Goal: Information Seeking & Learning: Understand process/instructions

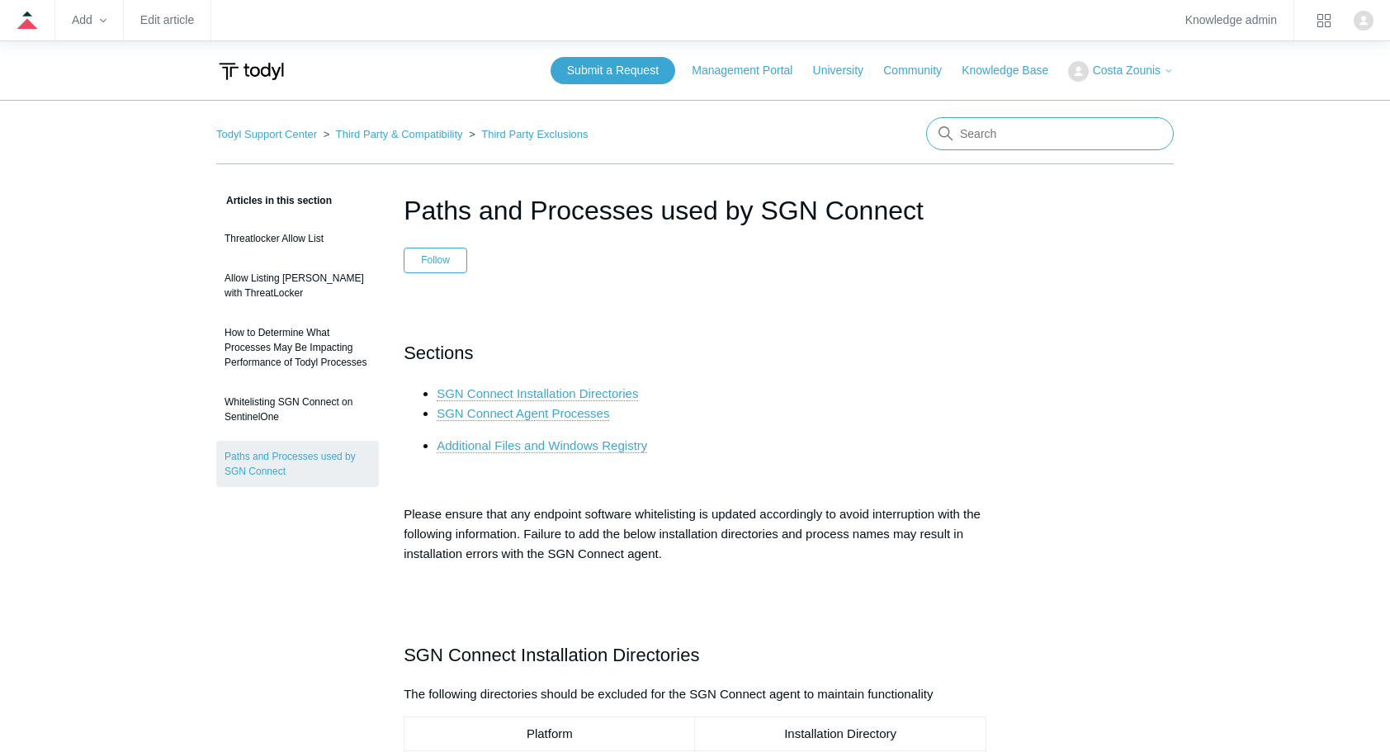
click at [969, 142] on input "Search" at bounding box center [1050, 133] width 248 height 33
type input "ion"
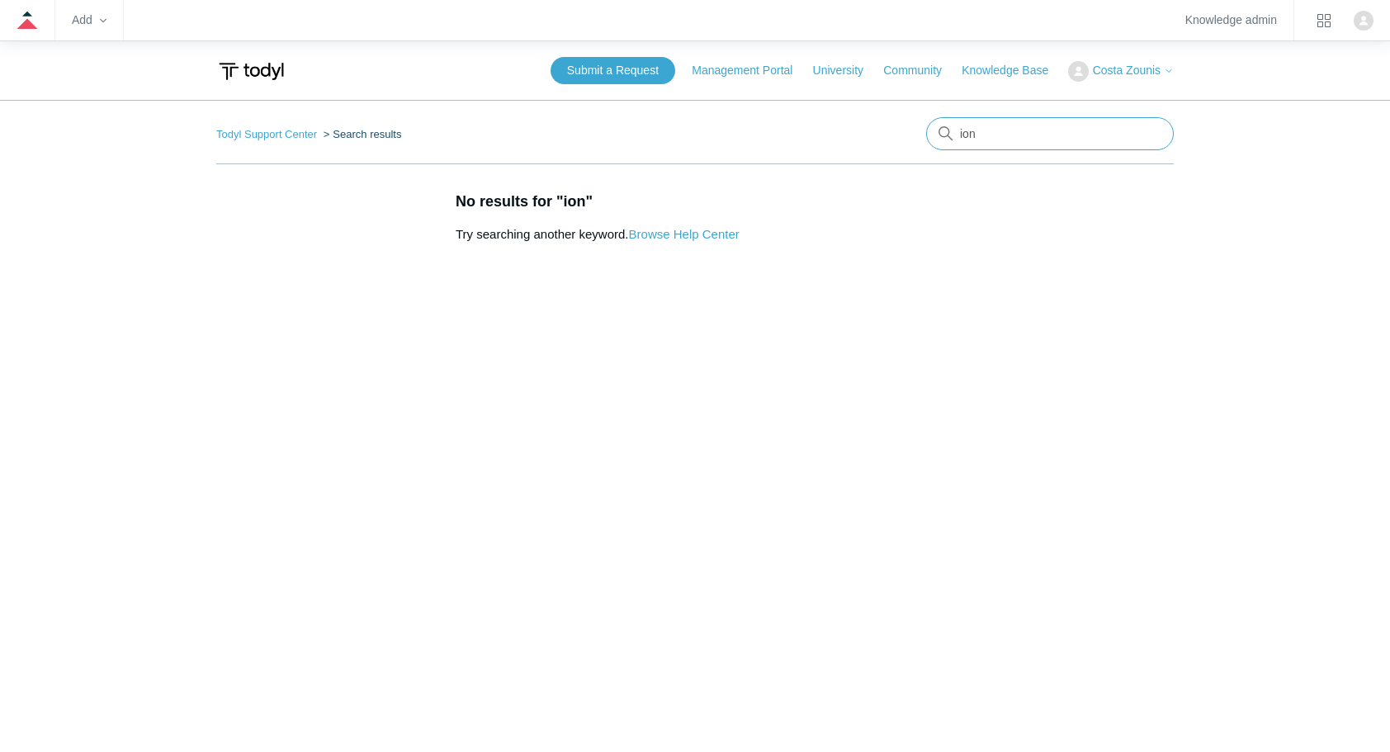
drag, startPoint x: 992, startPoint y: 137, endPoint x: 903, endPoint y: 149, distance: 89.2
click at [903, 149] on nav "Todyl Support Center Search results ion" at bounding box center [695, 140] width 958 height 47
type input "icon"
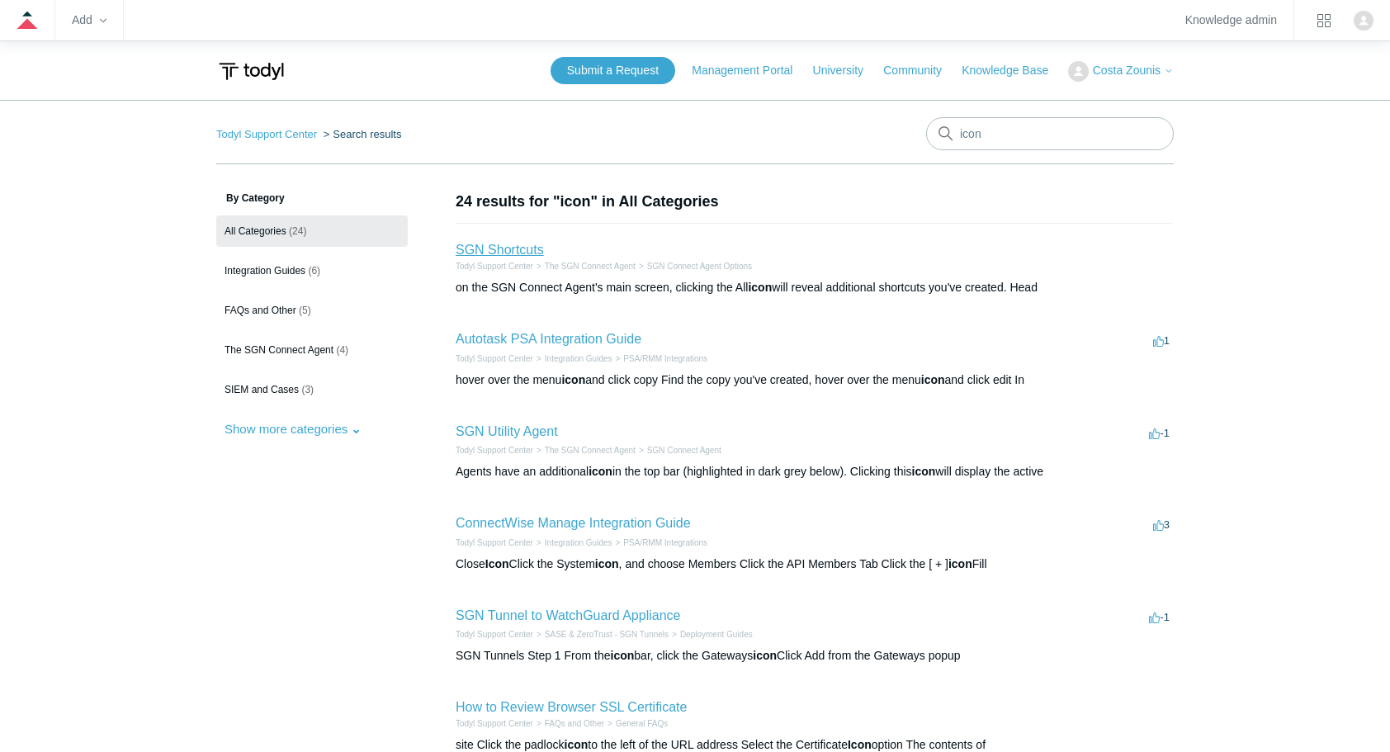
click at [530, 248] on link "SGN Shortcuts" at bounding box center [500, 250] width 88 height 14
click at [616, 410] on li "SGN Utility Agent -1 votes -1 Todyl Support Center The SGN Connect Agent SGN Co…" at bounding box center [815, 451] width 718 height 92
click at [715, 329] on li "Autotask PSA Integration Guide 1 vote 1 Todyl Support Center Integration Guides…" at bounding box center [815, 359] width 718 height 92
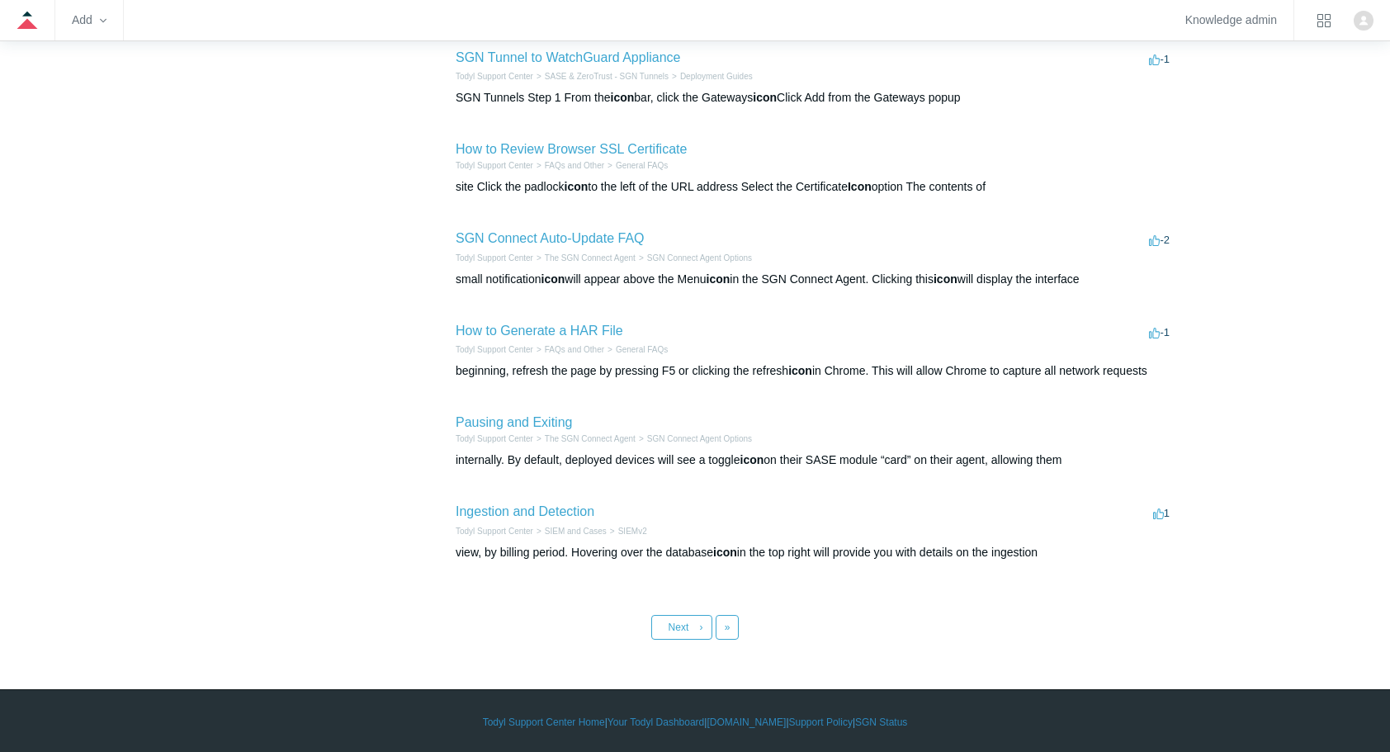
scroll to position [525, 0]
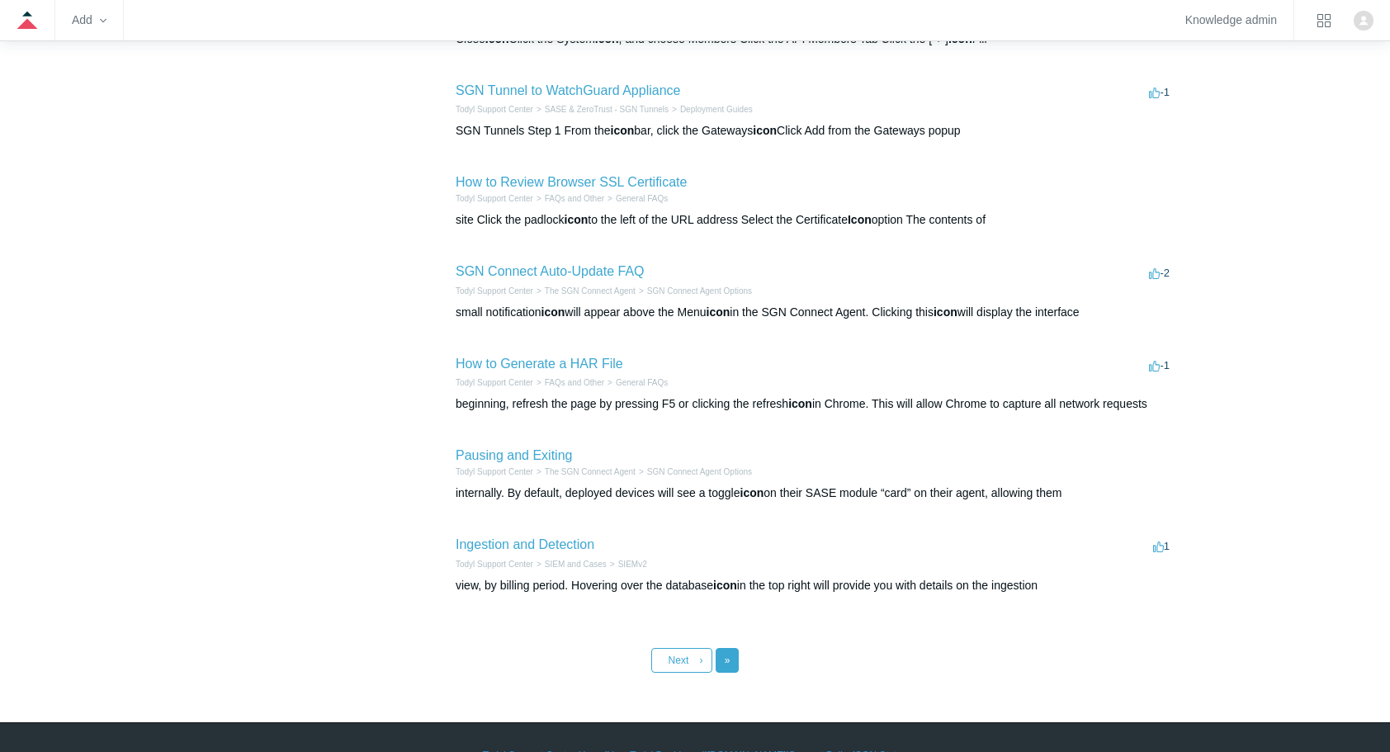
click at [728, 662] on span "»" at bounding box center [728, 661] width 6 height 12
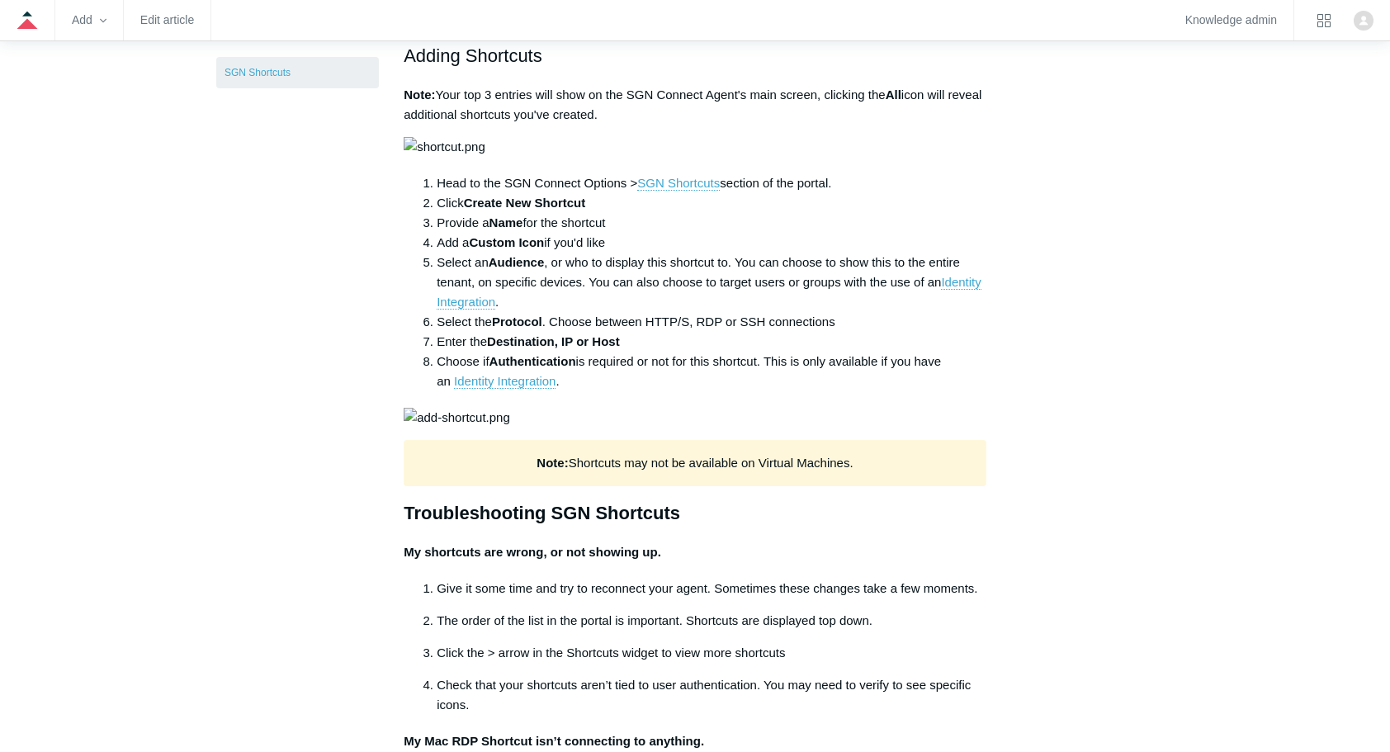
scroll to position [429, 0]
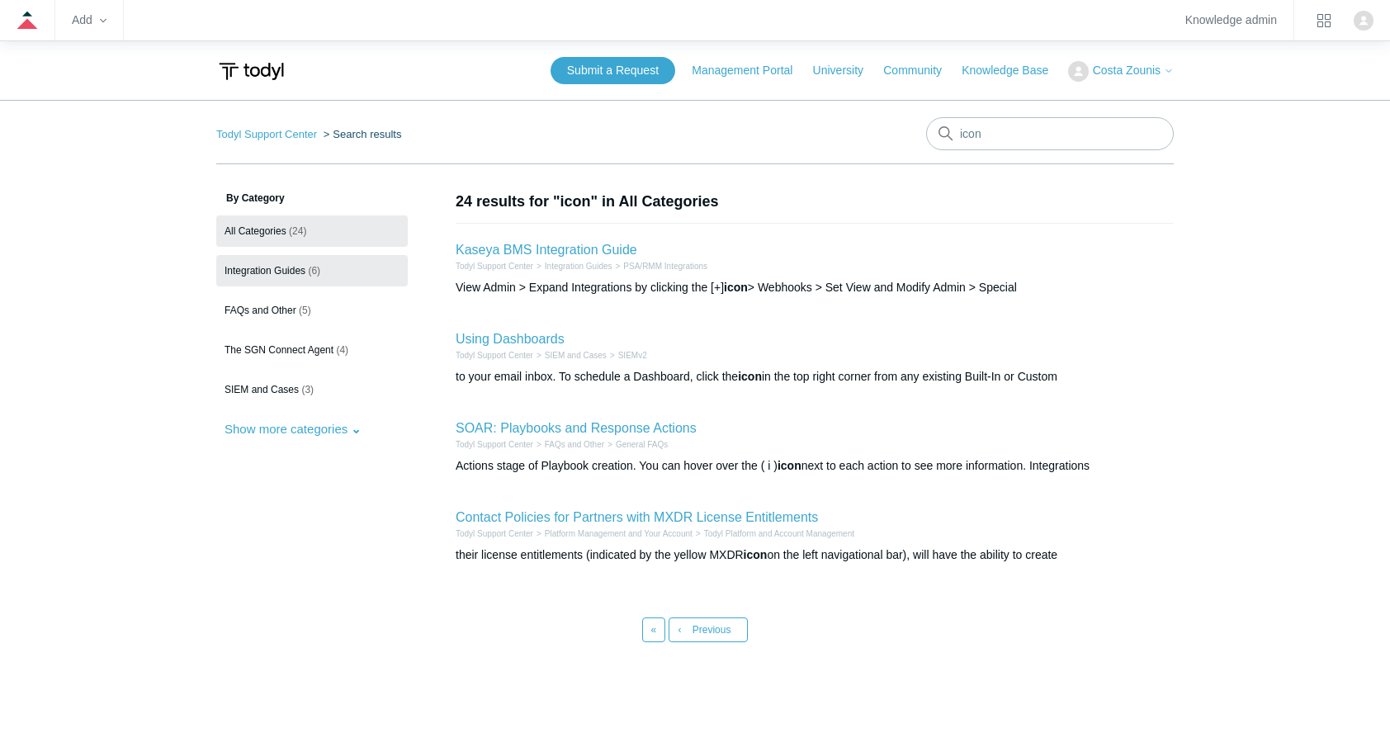
click at [303, 276] on link "Integration Guides (6)" at bounding box center [312, 270] width 192 height 31
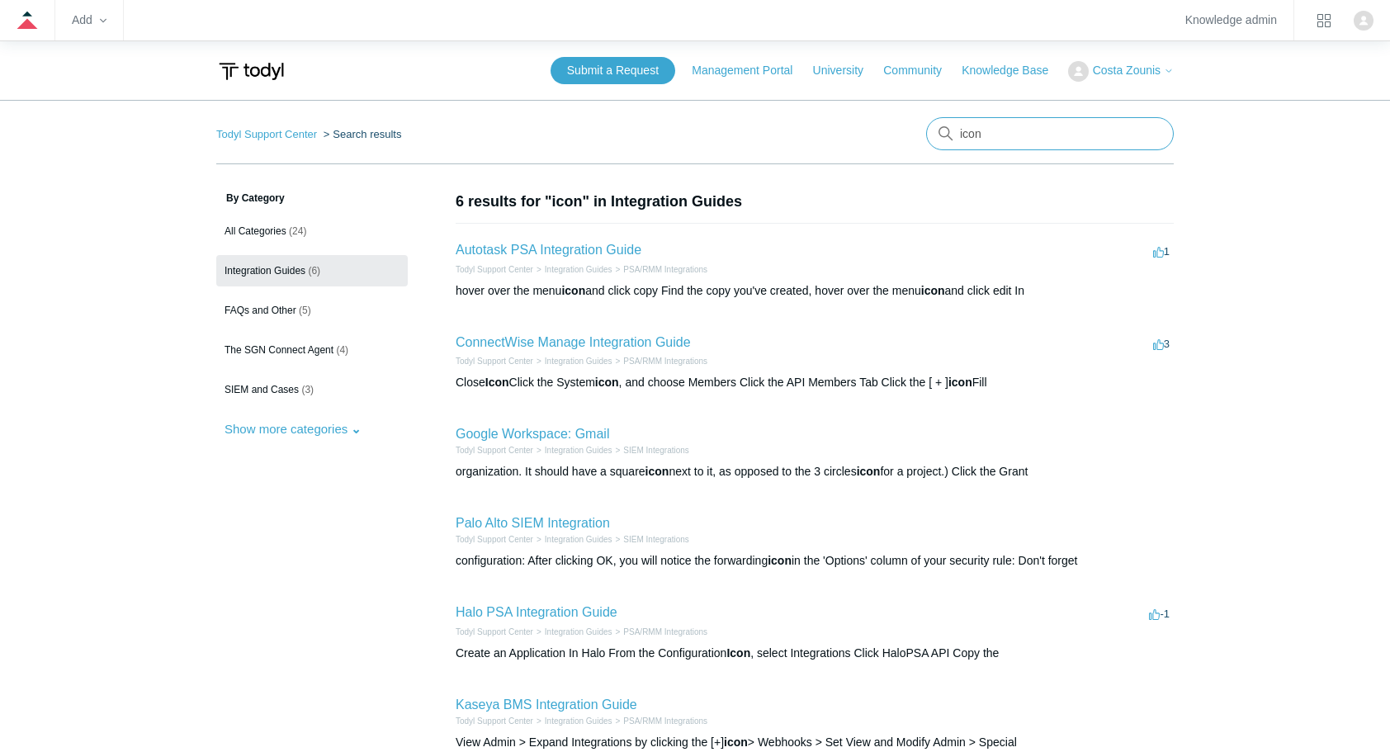
drag, startPoint x: 991, startPoint y: 125, endPoint x: 956, endPoint y: 127, distance: 34.7
click at [956, 127] on input "icon" at bounding box center [1050, 133] width 248 height 33
type input "tray icon"
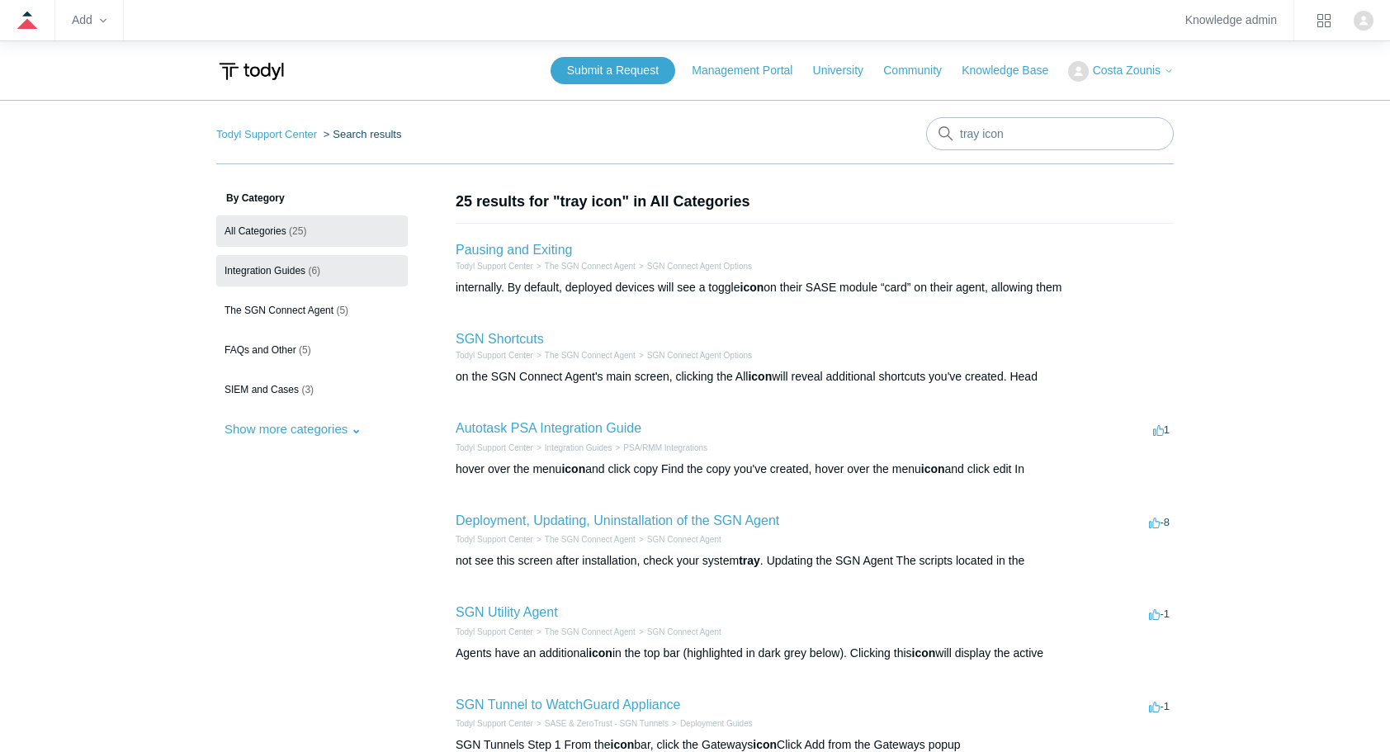
click at [274, 259] on link "Integration Guides (6)" at bounding box center [312, 270] width 192 height 31
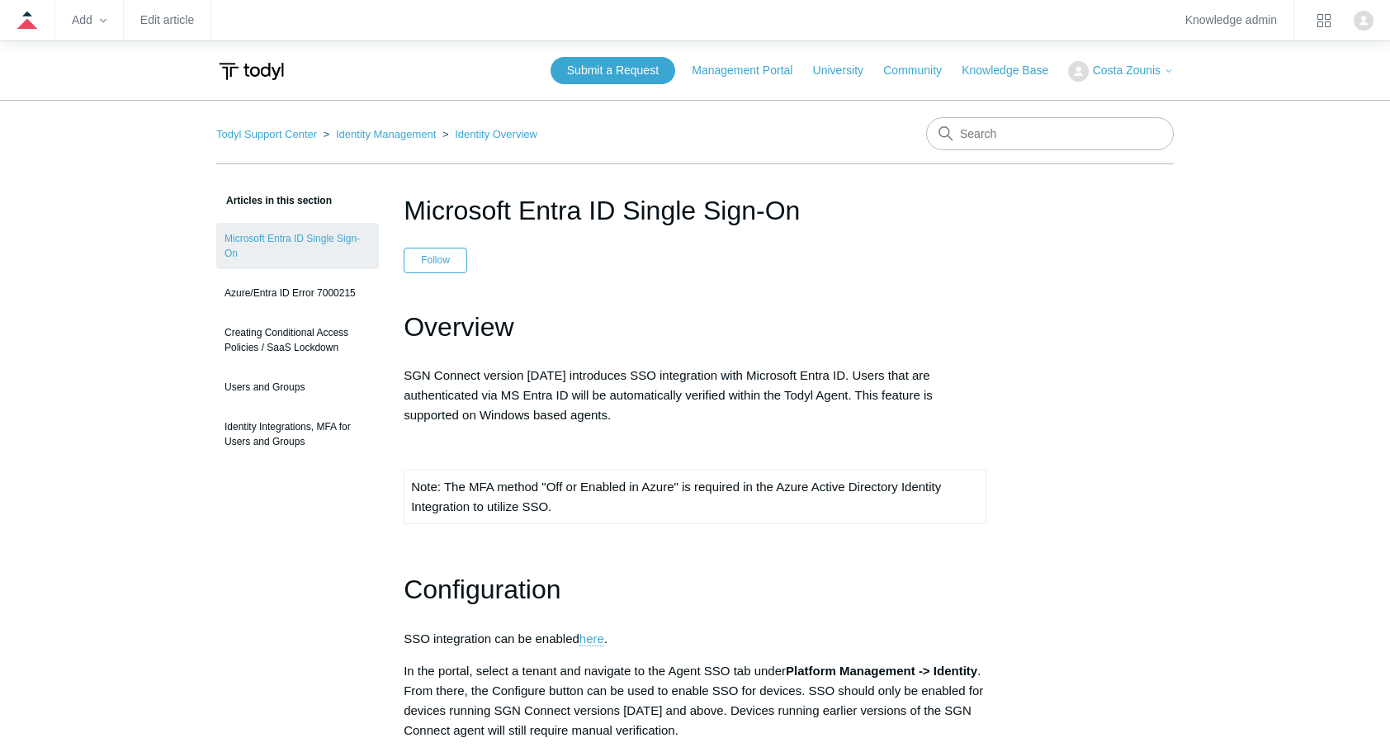
click at [637, 547] on p at bounding box center [695, 547] width 583 height 20
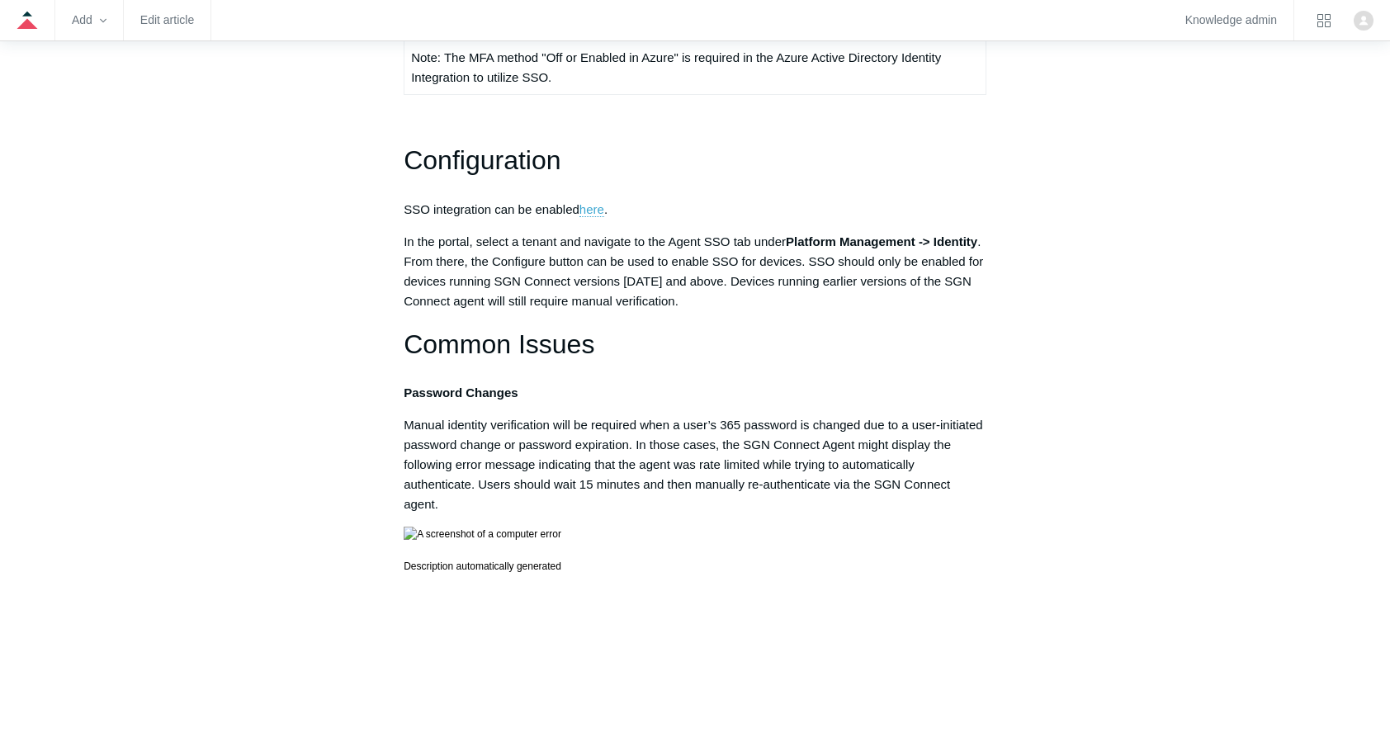
scroll to position [396, 0]
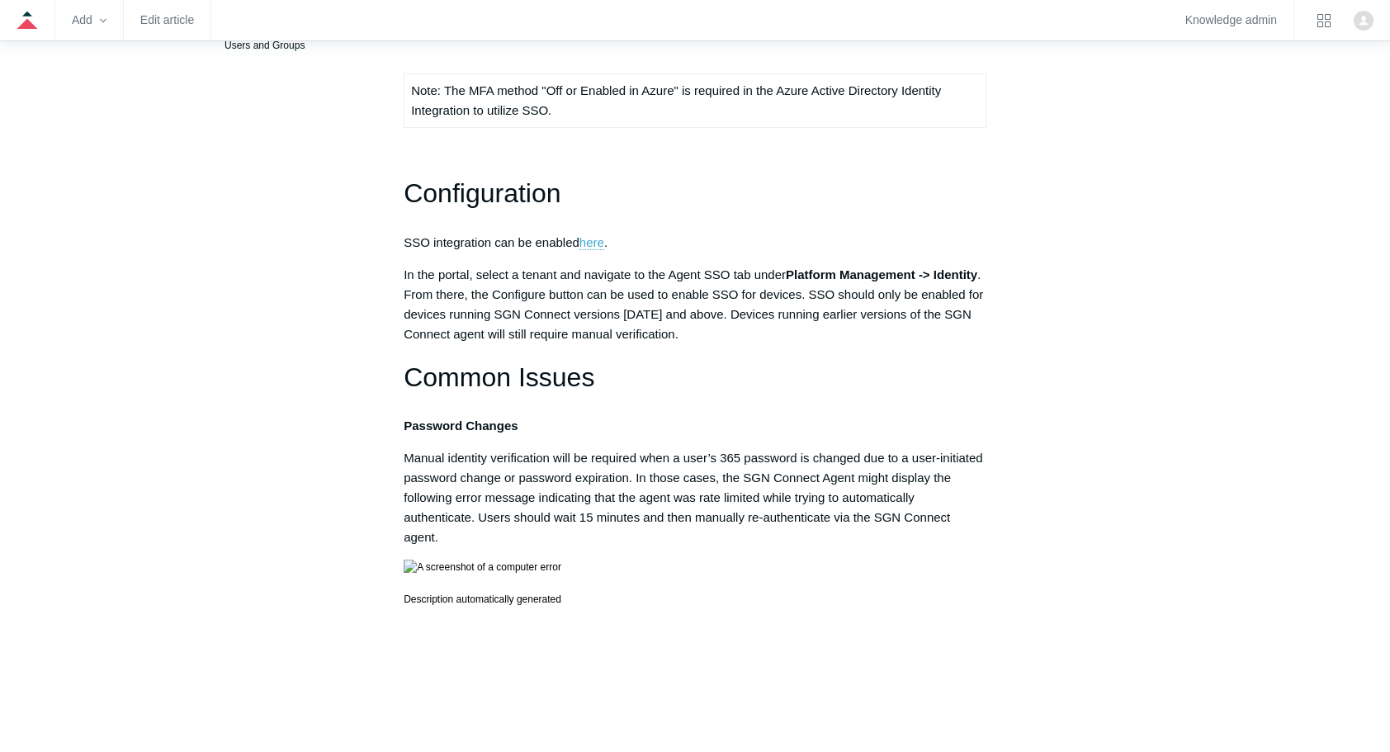
click at [774, 438] on div "Overview SGN Connect version [DATE] introduces SSO integration with Microsoft E…" at bounding box center [695, 510] width 583 height 1200
click at [576, 301] on p "In the portal, select a tenant and navigate to the Agent SSO tab under Platform…" at bounding box center [695, 304] width 583 height 79
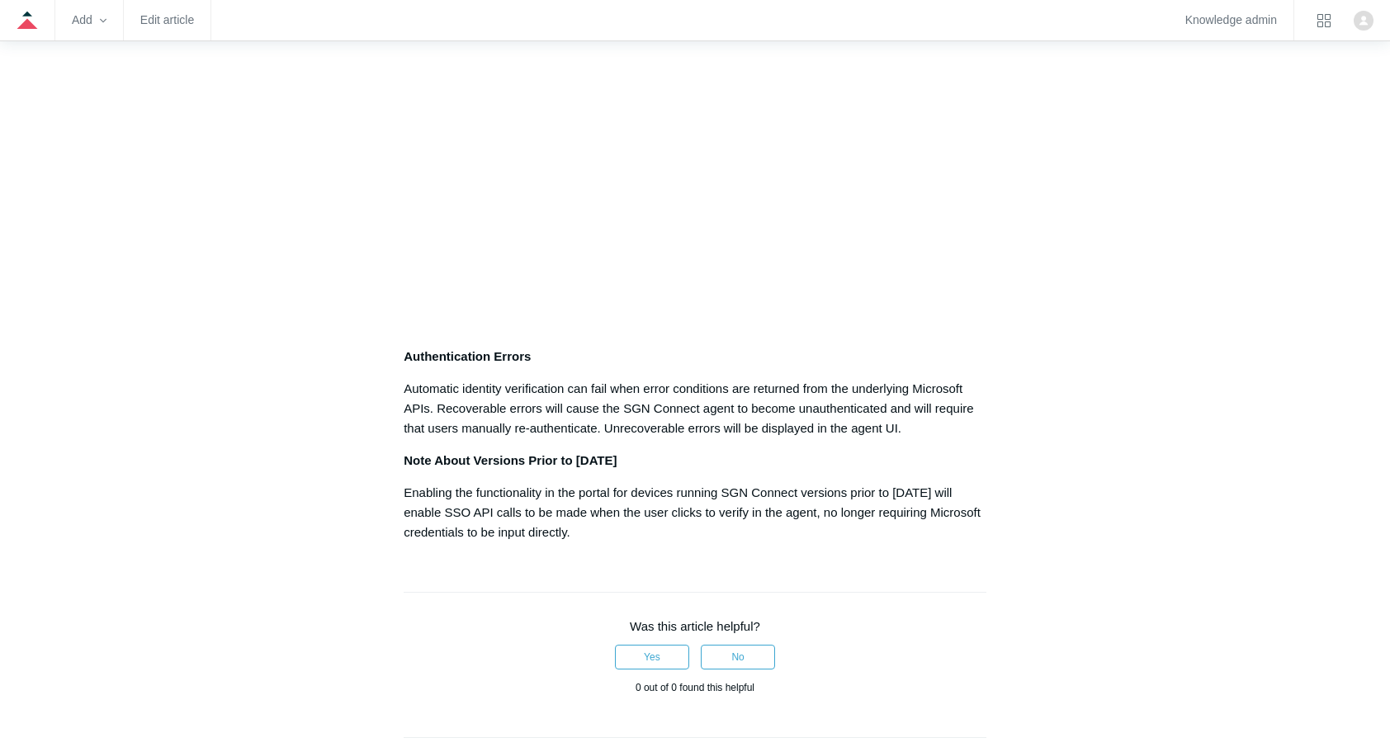
scroll to position [958, 0]
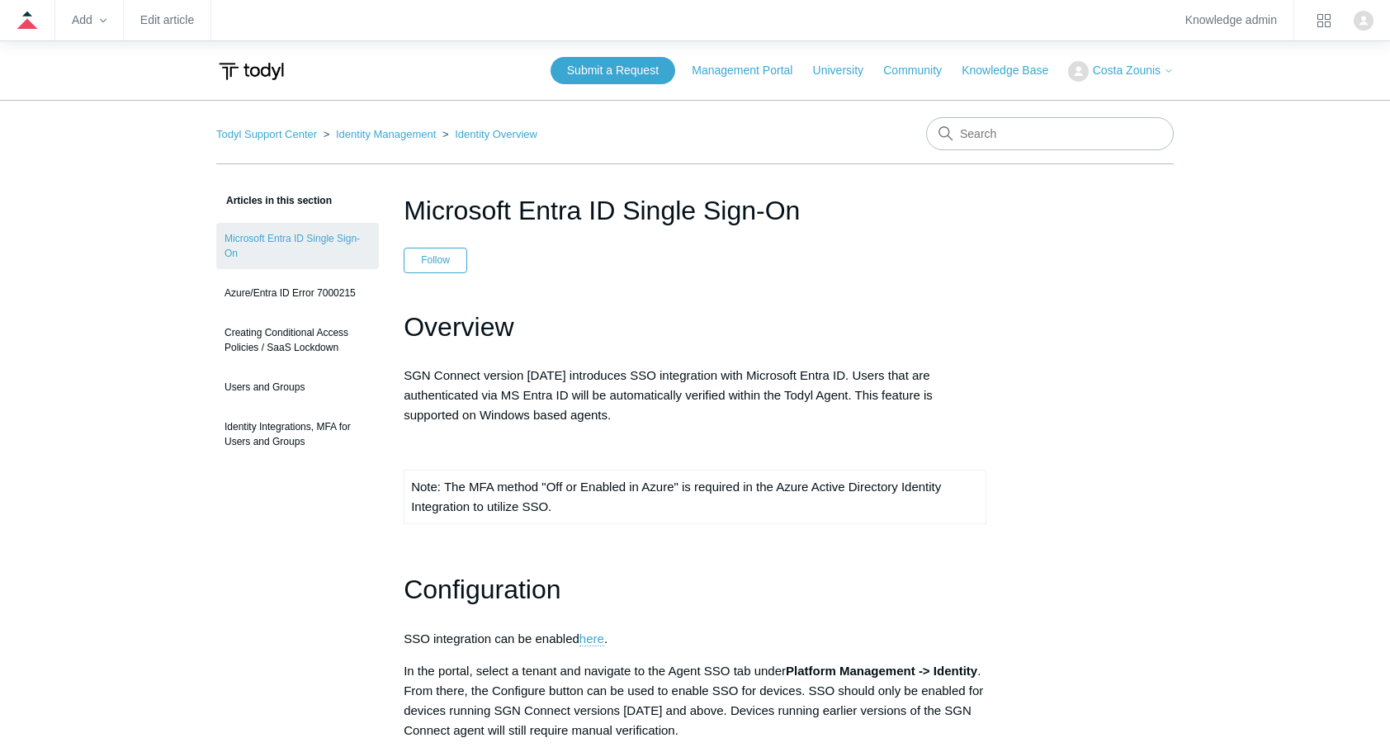
click at [458, 509] on td "Note: The MFA method "Off or Enabled in Azure" is required in the Azure Active …" at bounding box center [696, 498] width 582 height 54
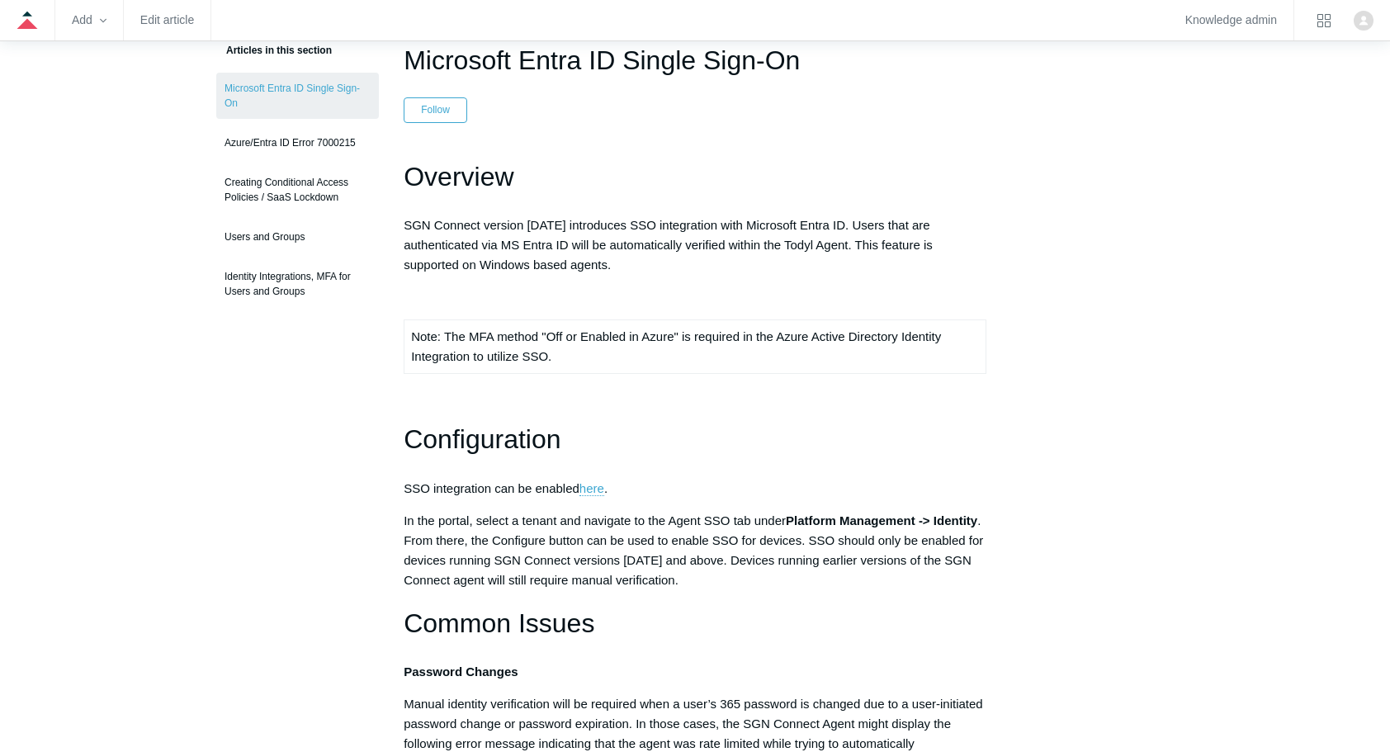
scroll to position [165, 0]
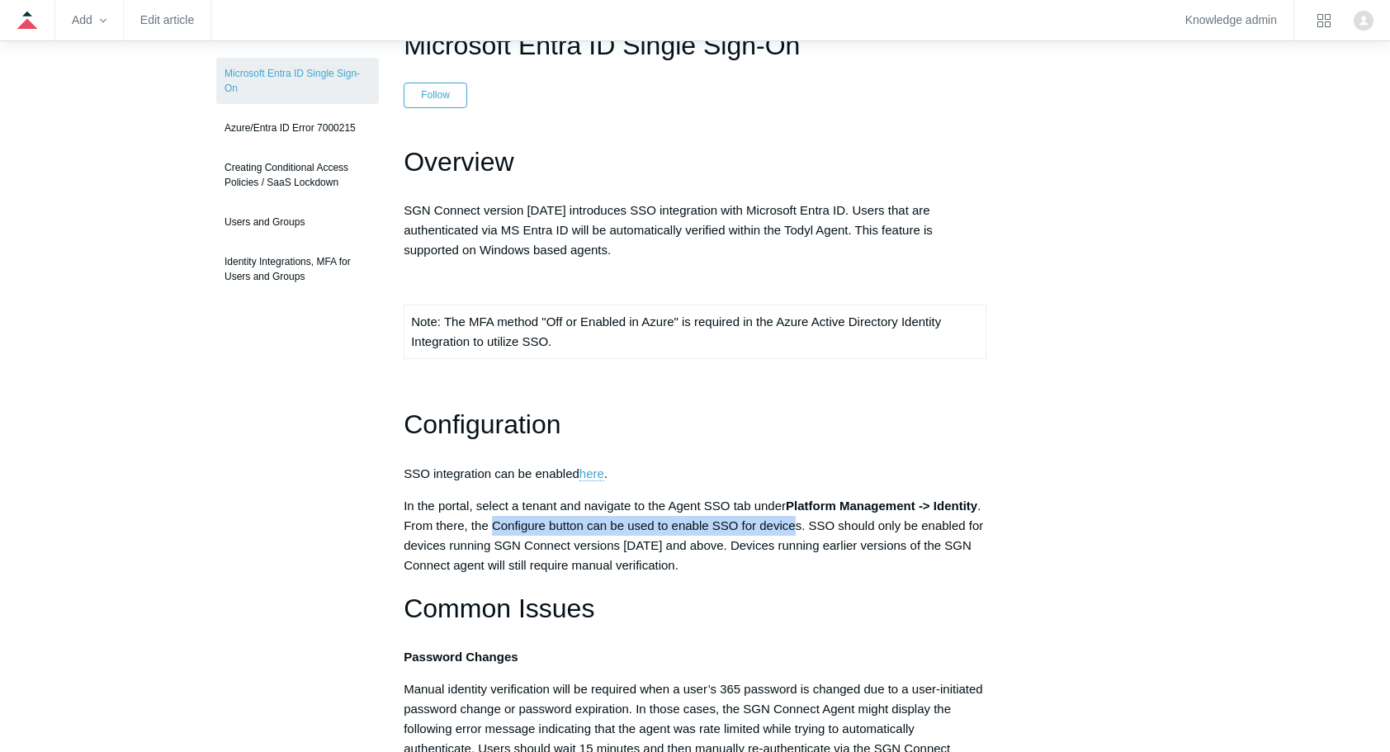
drag, startPoint x: 495, startPoint y: 526, endPoint x: 794, endPoint y: 528, distance: 298.9
click at [794, 528] on p "In the portal, select a tenant and navigate to the Agent SSO tab under Platform…" at bounding box center [695, 535] width 583 height 79
drag, startPoint x: 794, startPoint y: 528, endPoint x: 760, endPoint y: 560, distance: 47.3
click at [760, 560] on p "In the portal, select a tenant and navigate to the Agent SSO tab under Platform…" at bounding box center [695, 535] width 583 height 79
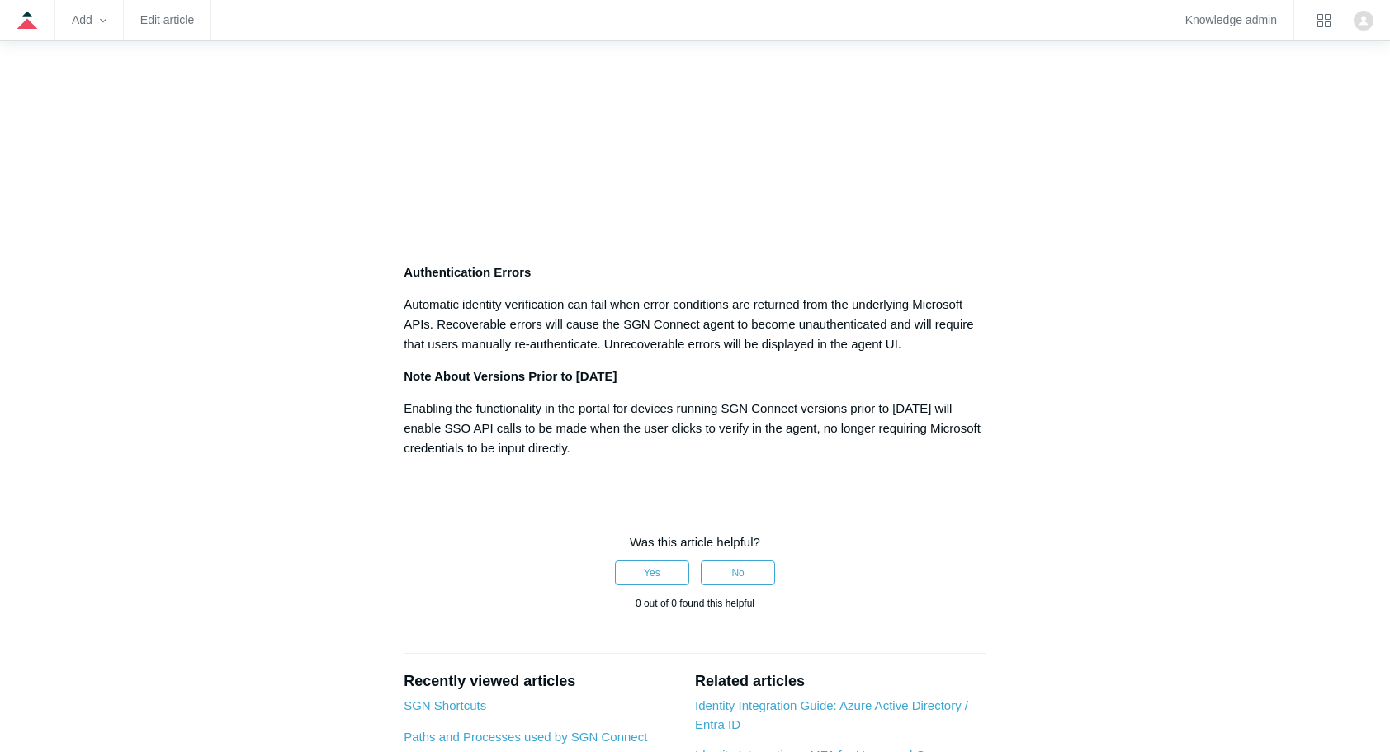
scroll to position [1057, 0]
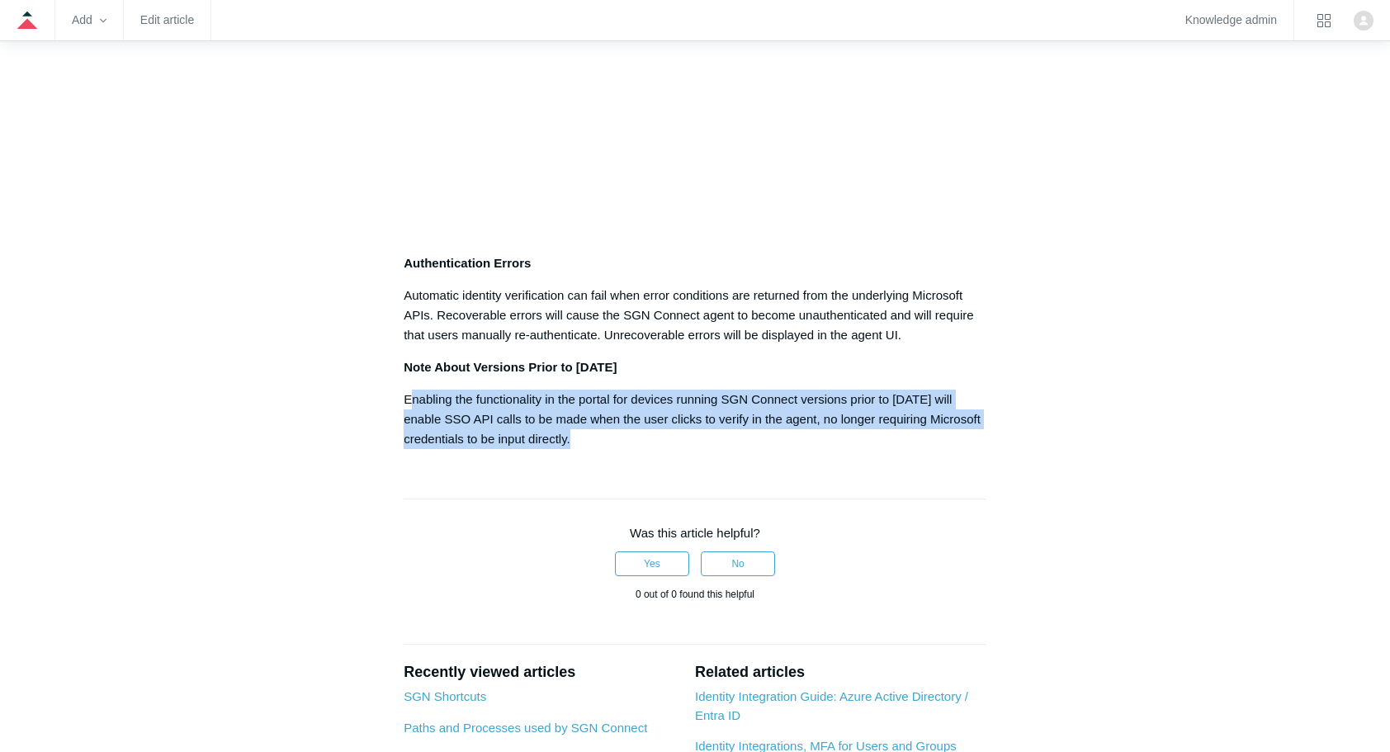
drag, startPoint x: 411, startPoint y: 405, endPoint x: 536, endPoint y: 457, distance: 135.1
click at [536, 457] on article "Microsoft Entra ID Single Sign-On Follow Not yet followed by anyone Overview SG…" at bounding box center [695, 69] width 632 height 1870
drag, startPoint x: 536, startPoint y: 457, endPoint x: 500, endPoint y: 474, distance: 39.5
click at [500, 474] on article "Microsoft Entra ID Single Sign-On Follow Not yet followed by anyone Overview SG…" at bounding box center [695, 69] width 632 height 1870
click at [576, 446] on p "Enabling the functionality in the portal for devices running SGN Connect versio…" at bounding box center [695, 419] width 583 height 59
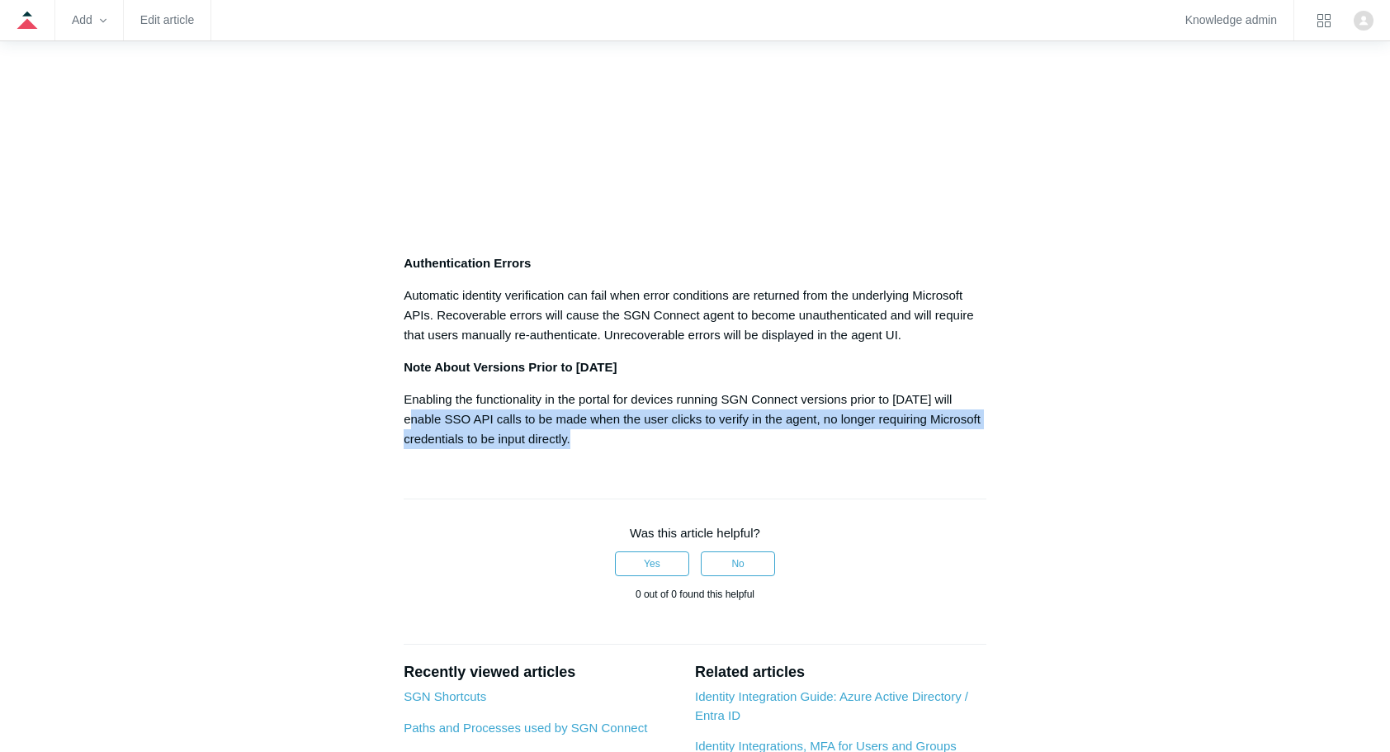
drag, startPoint x: 570, startPoint y: 447, endPoint x: 411, endPoint y: 416, distance: 161.6
click at [411, 416] on p "Enabling the functionality in the portal for devices running SGN Connect versio…" at bounding box center [695, 419] width 583 height 59
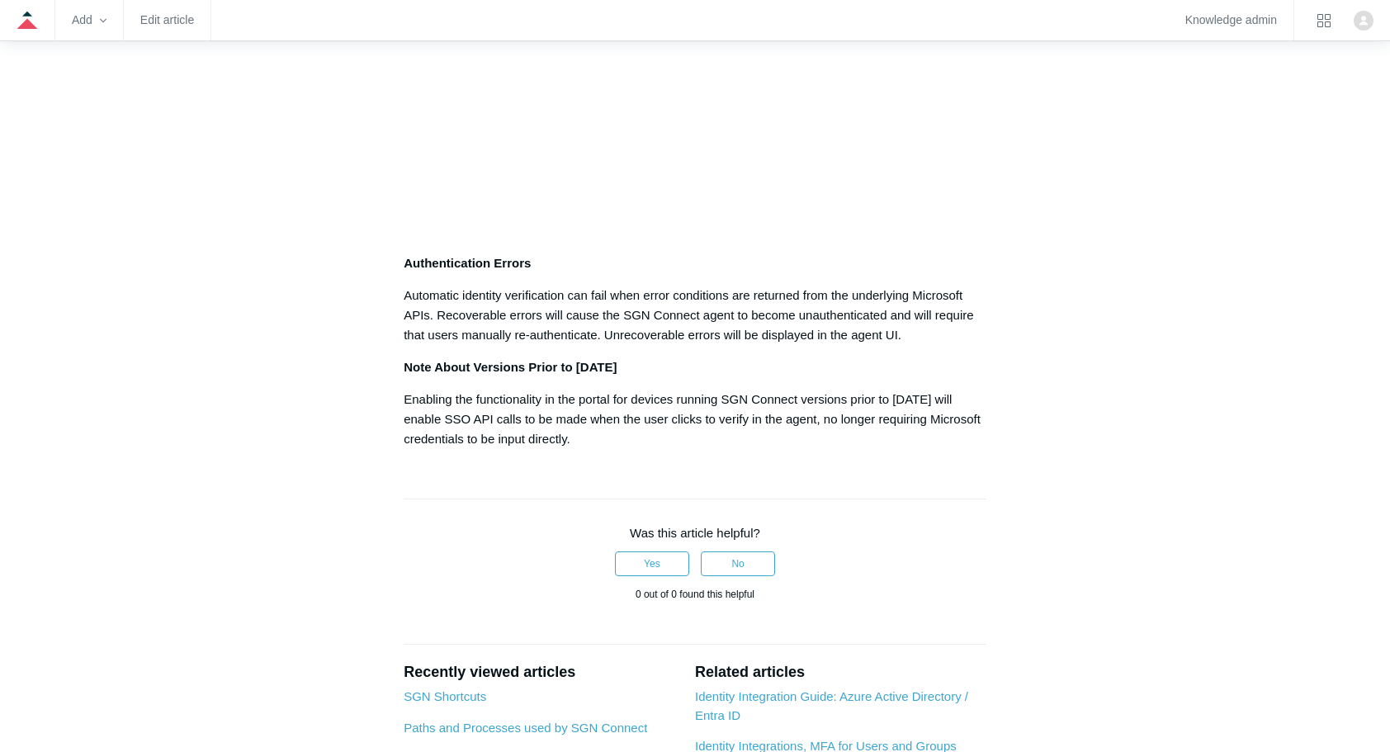
drag, startPoint x: 411, startPoint y: 416, endPoint x: 588, endPoint y: 408, distance: 176.9
click at [588, 408] on p "Enabling the functionality in the portal for devices running SGN Connect versio…" at bounding box center [695, 419] width 583 height 59
click at [706, 402] on p "Enabling the functionality in the portal for devices running SGN Connect versio…" at bounding box center [695, 419] width 583 height 59
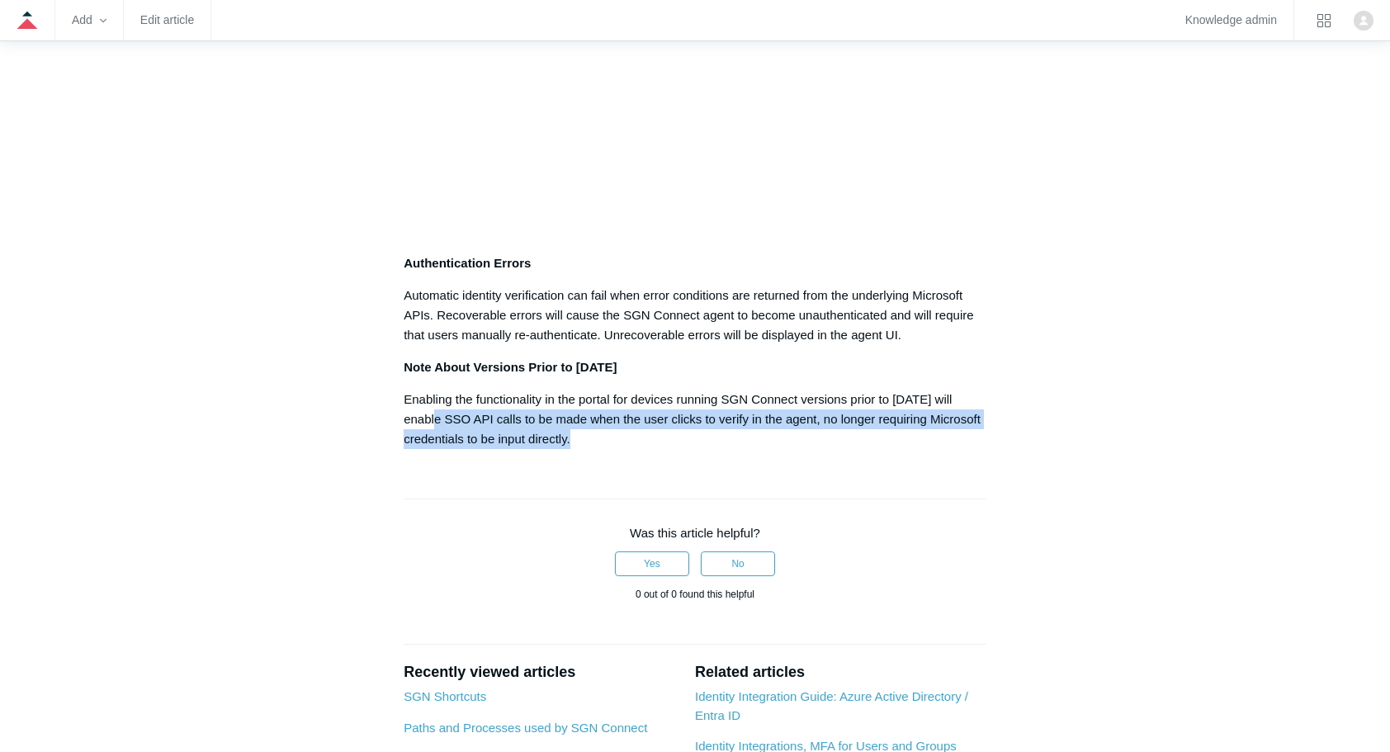
drag, startPoint x: 435, startPoint y: 421, endPoint x: 769, endPoint y: 439, distance: 334.9
click at [769, 439] on p "Enabling the functionality in the portal for devices running SGN Connect versio…" at bounding box center [695, 419] width 583 height 59
drag, startPoint x: 769, startPoint y: 439, endPoint x: 738, endPoint y: 436, distance: 31.5
click at [738, 436] on p "Enabling the functionality in the portal for devices running SGN Connect versio…" at bounding box center [695, 419] width 583 height 59
click at [736, 429] on p "Enabling the functionality in the portal for devices running SGN Connect versio…" at bounding box center [695, 419] width 583 height 59
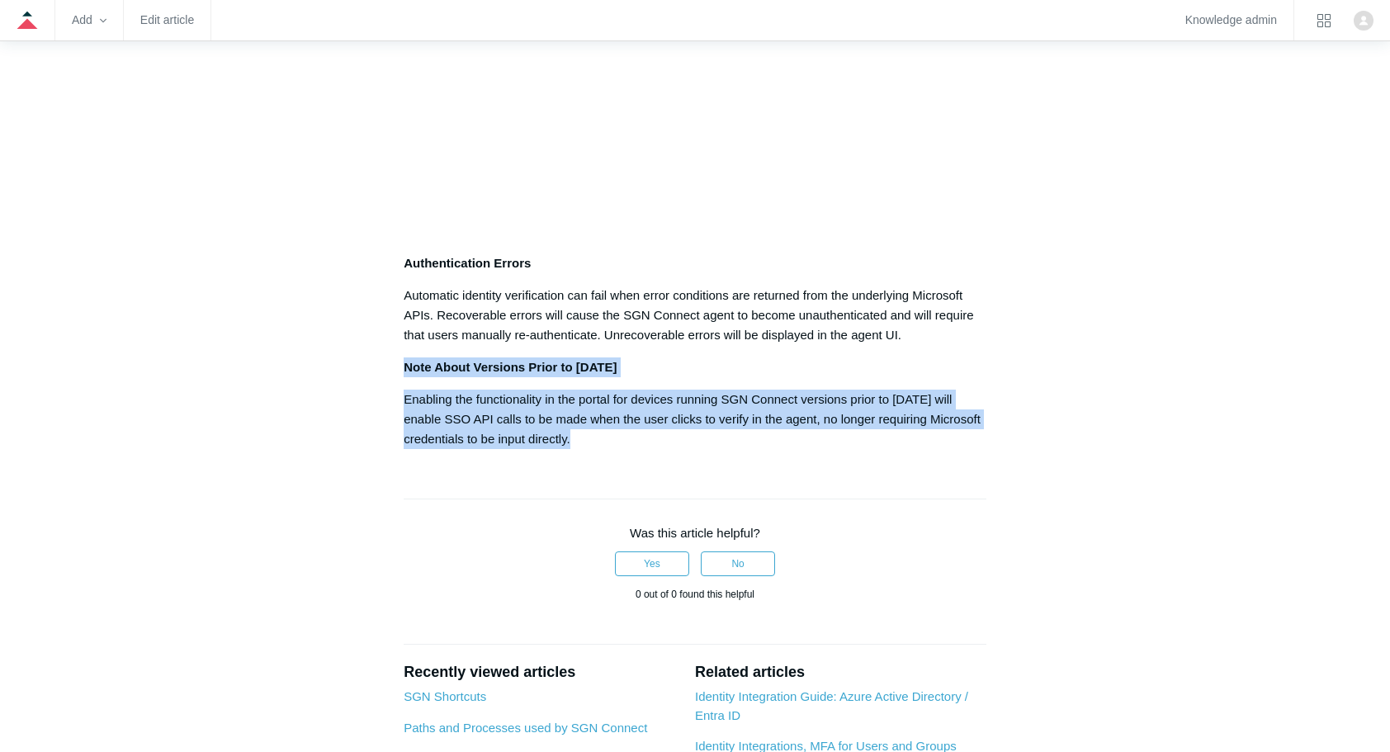
drag, startPoint x: 580, startPoint y: 439, endPoint x: 395, endPoint y: 378, distance: 194.8
click at [395, 378] on article "Microsoft Entra ID Single Sign-On Follow Not yet followed by anyone Overview SG…" at bounding box center [695, 69] width 632 height 1870
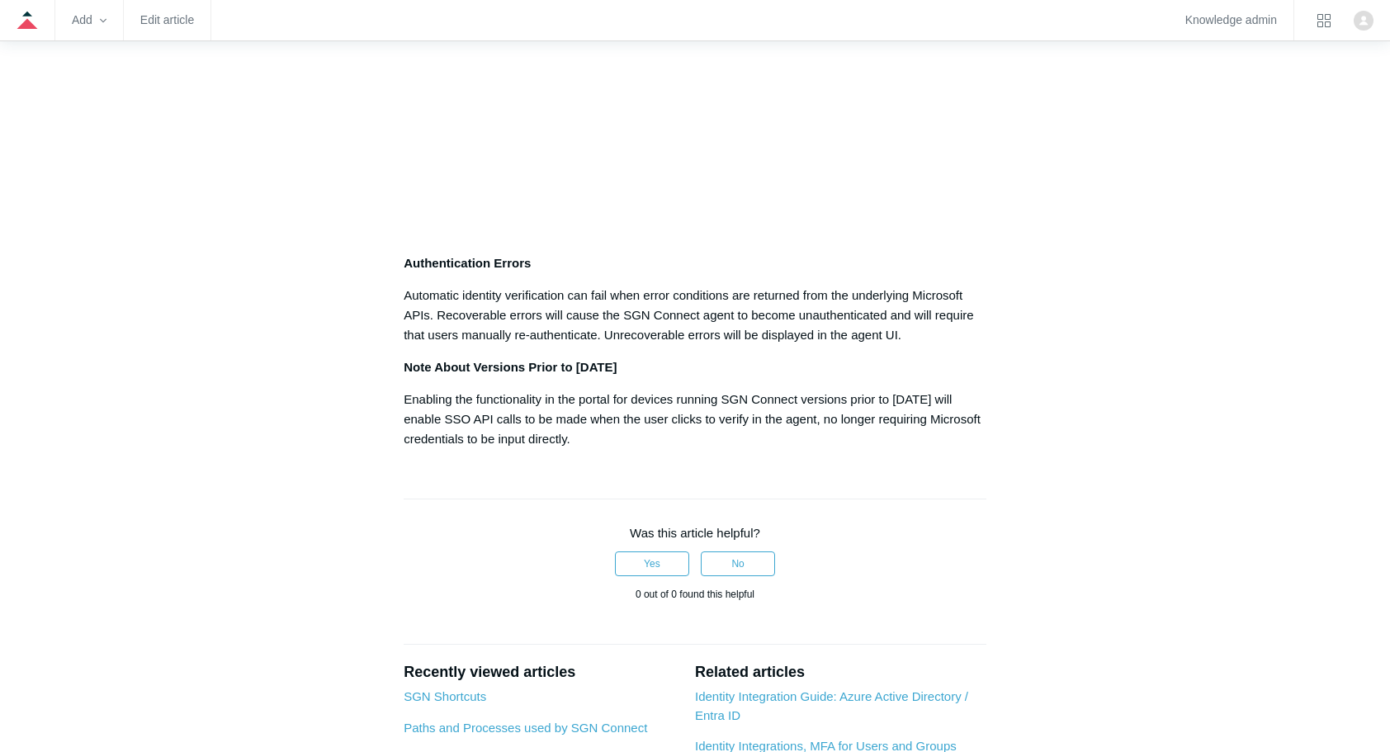
drag, startPoint x: 395, startPoint y: 378, endPoint x: 334, endPoint y: 372, distance: 62.2
click at [334, 372] on aside "Articles in this section Microsoft Entra ID Single Sign-On Azure/Entra ID Error…" at bounding box center [297, 61] width 163 height 1854
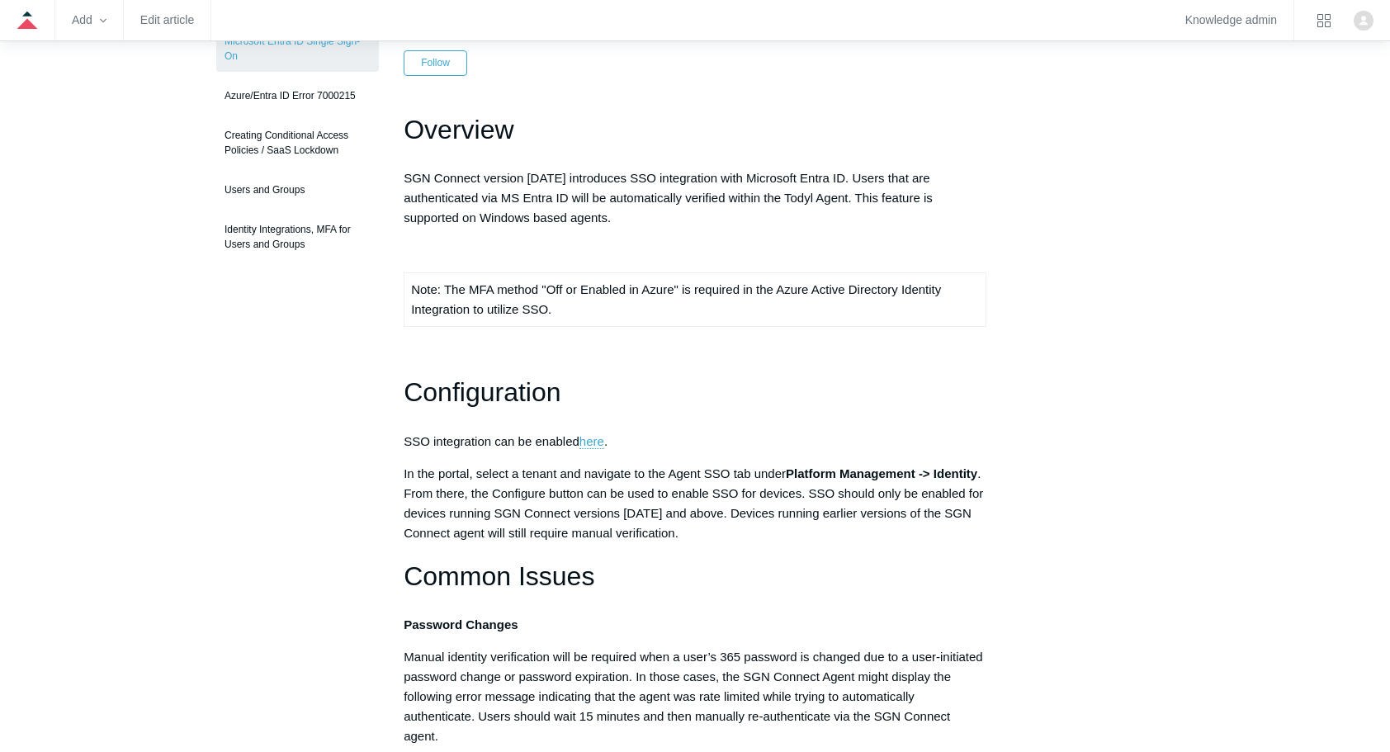
scroll to position [165, 0]
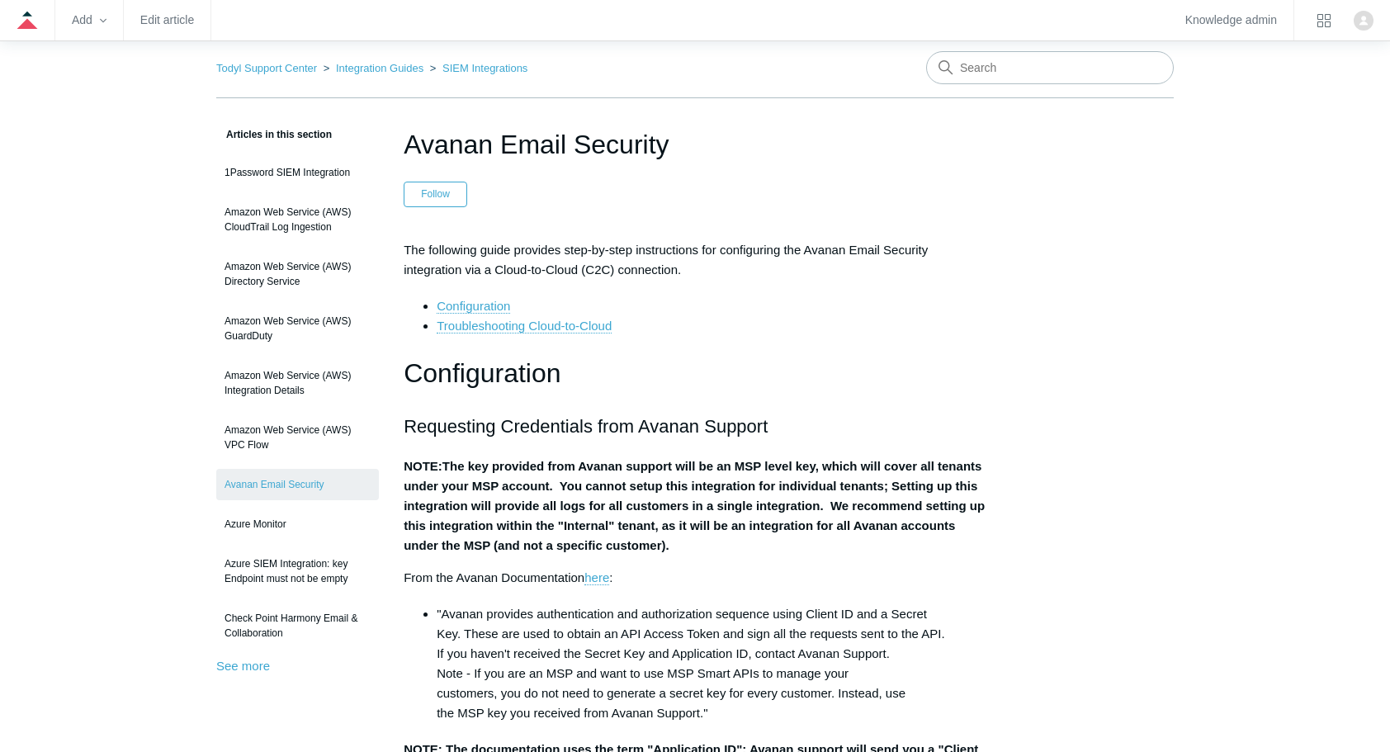
scroll to position [132, 0]
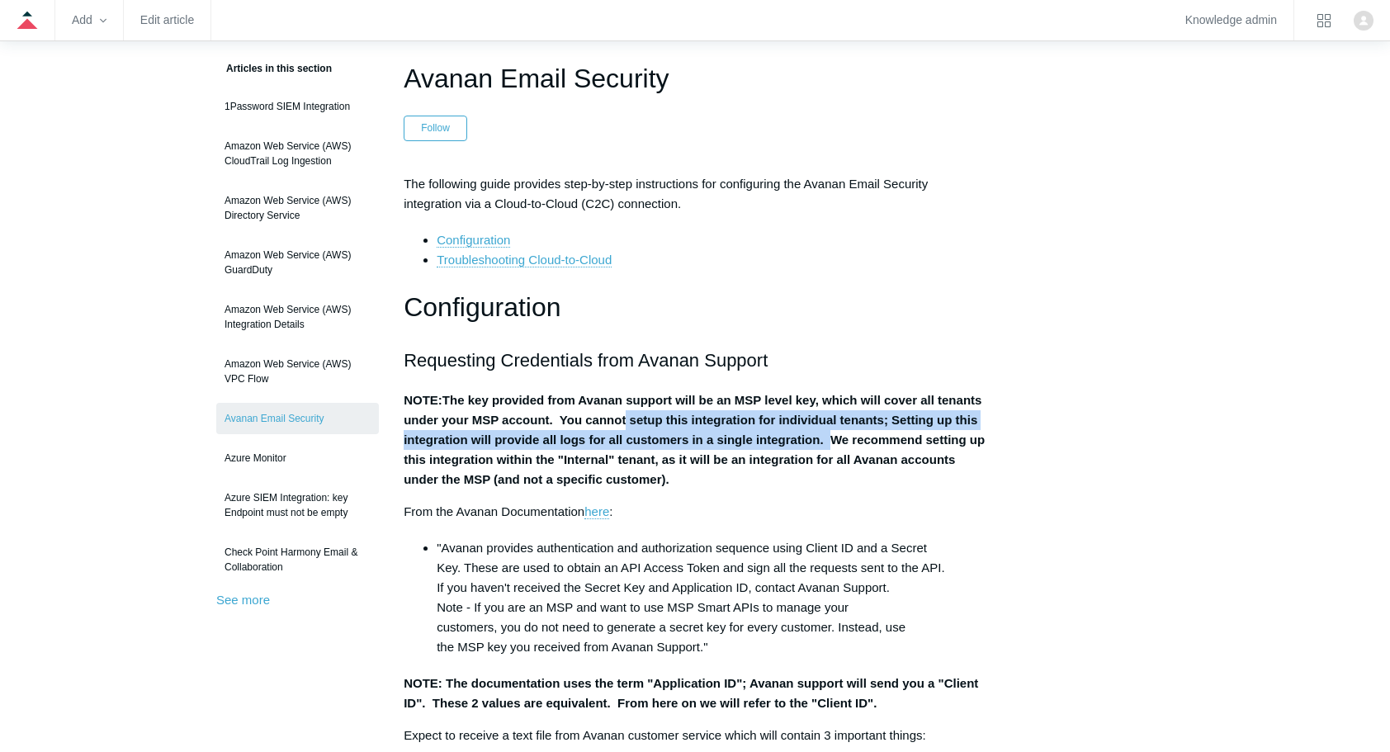
drag, startPoint x: 675, startPoint y: 416, endPoint x: 875, endPoint y: 429, distance: 201.1
click at [875, 429] on p "NOTE: The key provided from Avanan support will be an MSP level key, which will…" at bounding box center [695, 440] width 583 height 99
click at [518, 433] on strong "The key provided from Avanan support will be an MSP level key, which will cover…" at bounding box center [694, 439] width 581 height 93
drag, startPoint x: 428, startPoint y: 438, endPoint x: 837, endPoint y: 430, distance: 409.6
click at [837, 430] on p "NOTE: The key provided from Avanan support will be an MSP level key, which will…" at bounding box center [695, 440] width 583 height 99
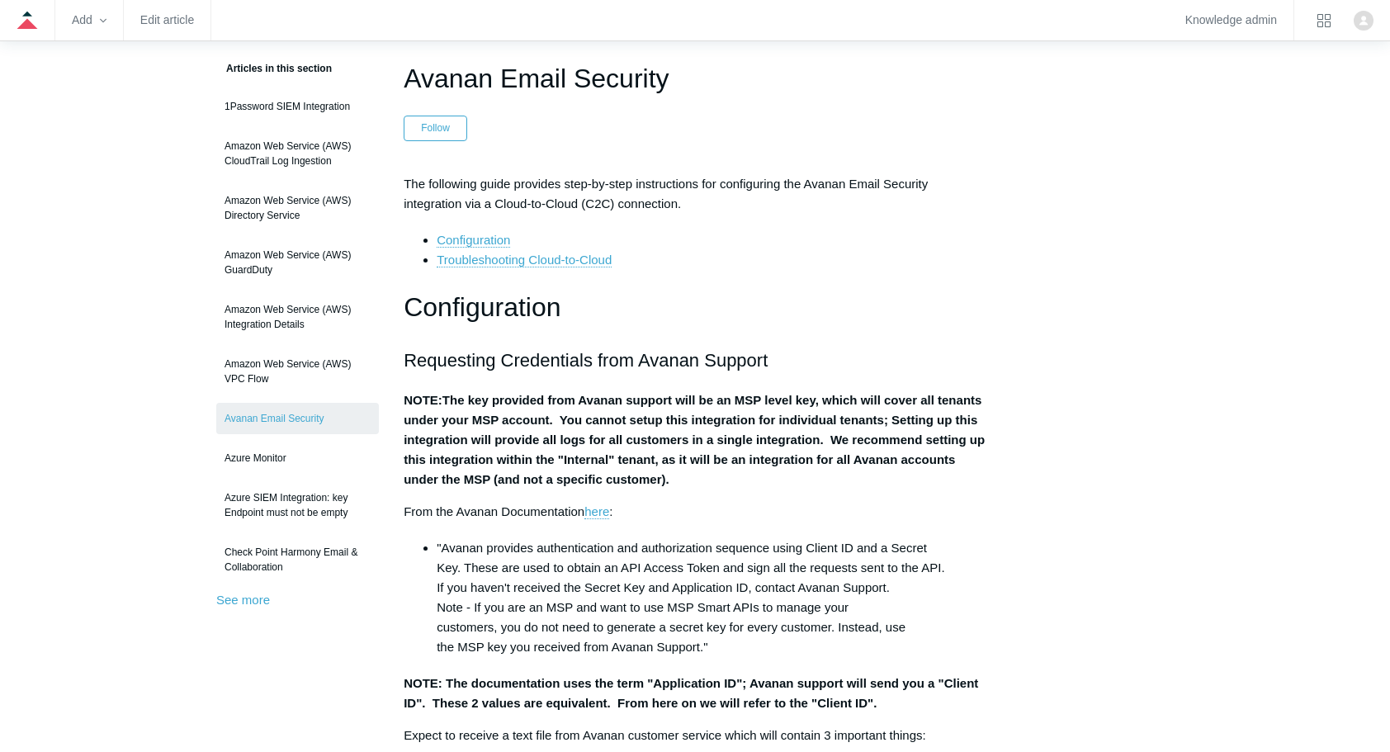
click at [438, 449] on p "NOTE: The key provided from Avanan support will be an MSP level key, which will…" at bounding box center [695, 440] width 583 height 99
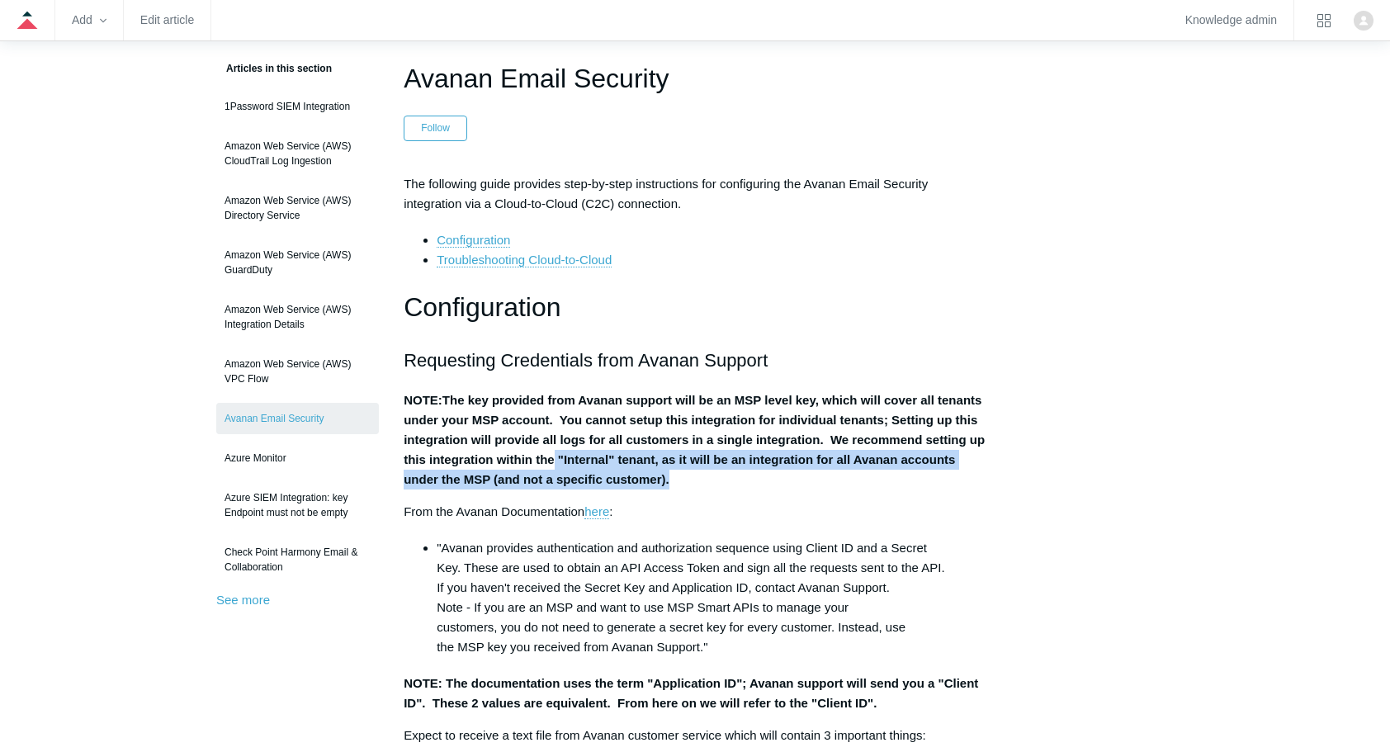
drag, startPoint x: 618, startPoint y: 459, endPoint x: 790, endPoint y: 474, distance: 172.4
click at [790, 474] on p "NOTE: The key provided from Avanan support will be an MSP level key, which will…" at bounding box center [695, 440] width 583 height 99
drag, startPoint x: 790, startPoint y: 474, endPoint x: 774, endPoint y: 472, distance: 16.6
click at [774, 472] on p "NOTE: The key provided from Avanan support will be an MSP level key, which will…" at bounding box center [695, 440] width 583 height 99
click at [629, 482] on strong "The key provided from Avanan support will be an MSP level key, which will cover…" at bounding box center [694, 439] width 581 height 93
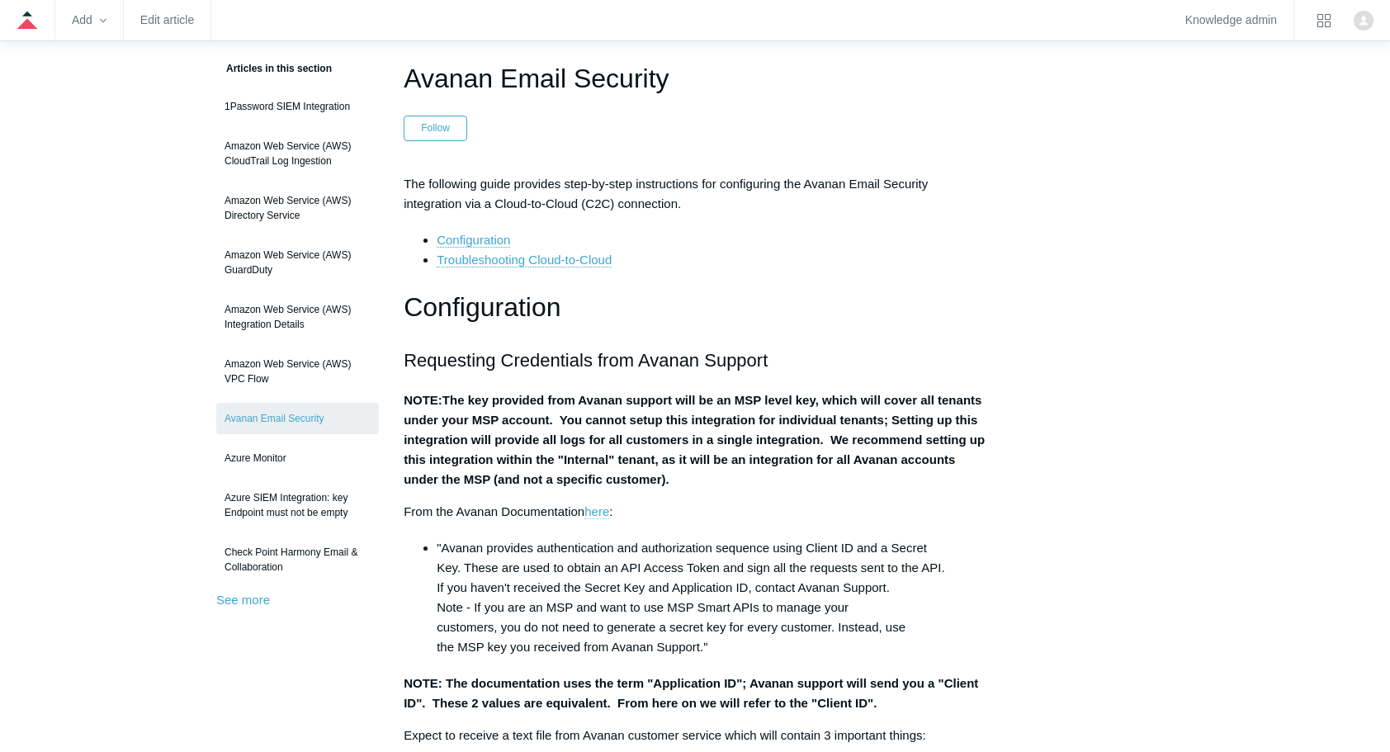
click at [599, 512] on link "here" at bounding box center [597, 511] width 25 height 15
click at [739, 467] on p "NOTE: The key provided from Avanan support will be an MSP level key, which will…" at bounding box center [695, 440] width 583 height 99
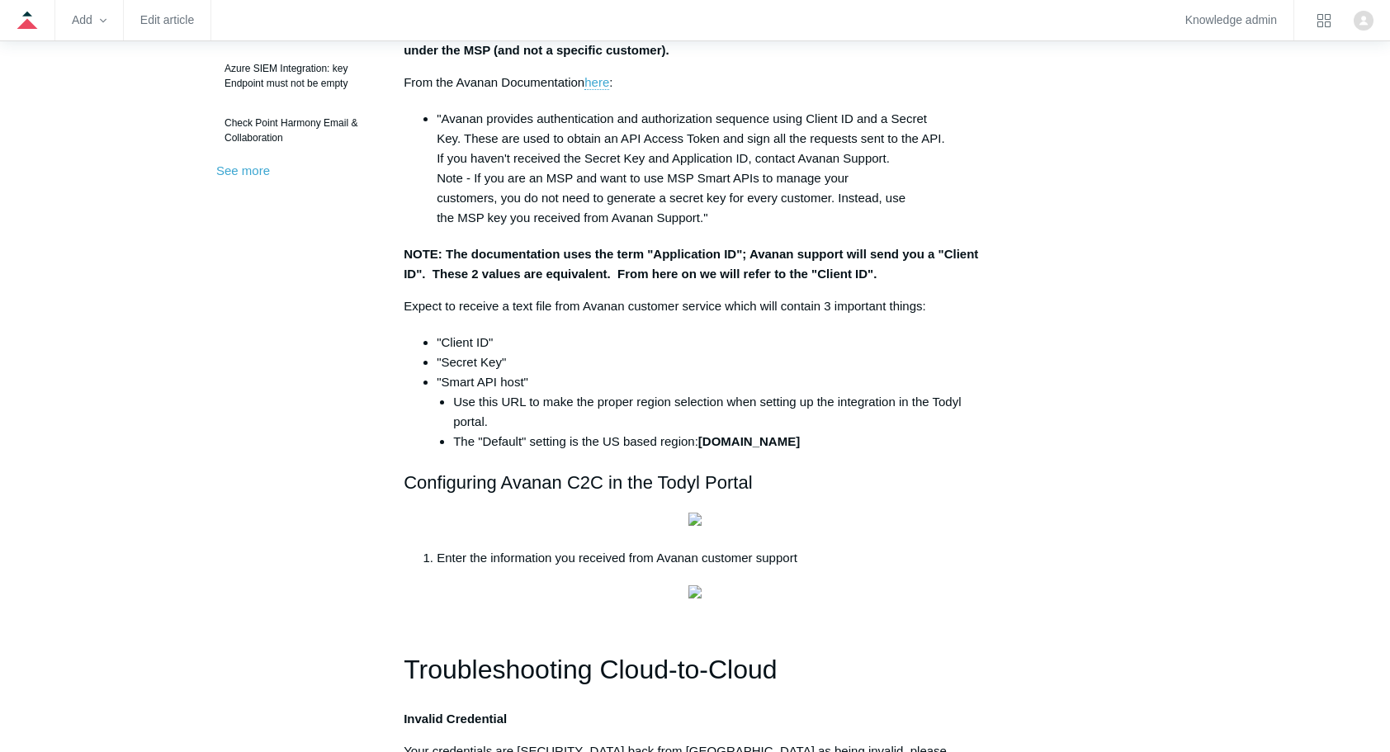
scroll to position [594, 0]
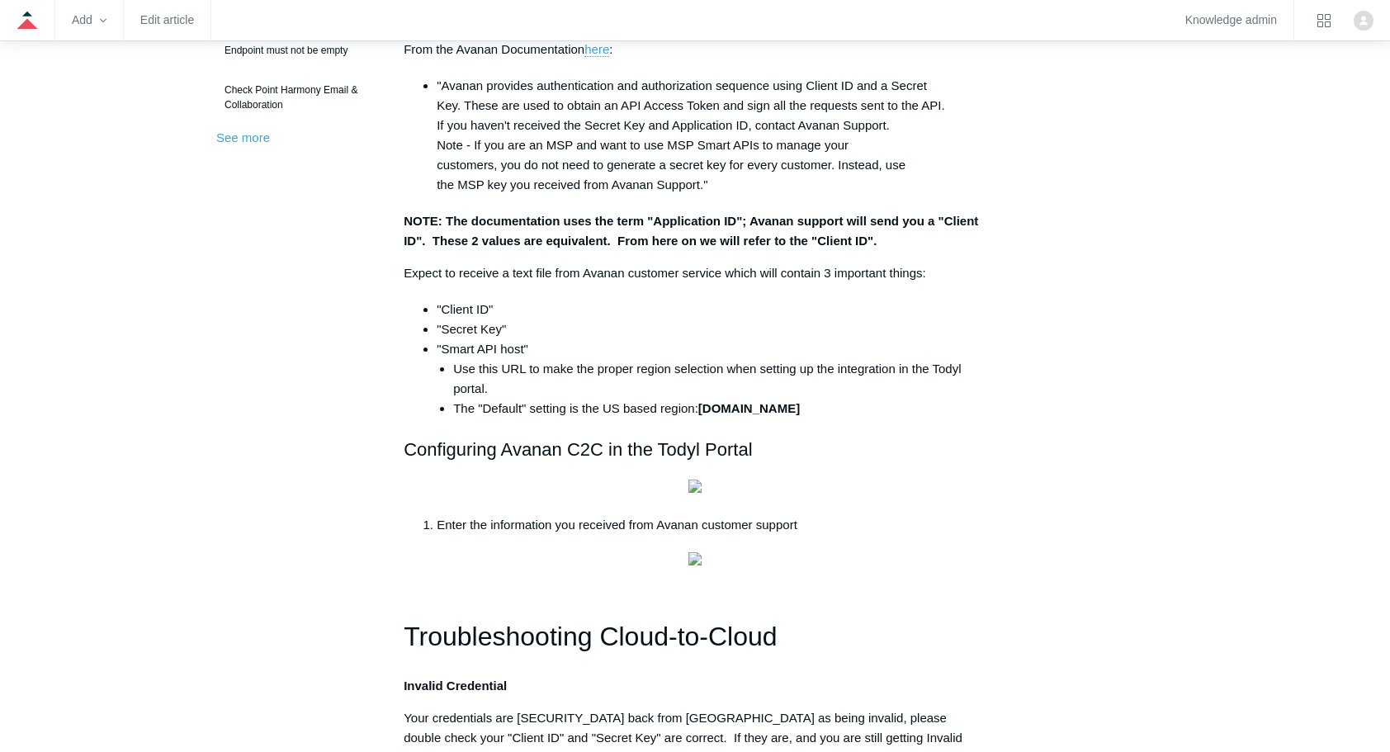
drag, startPoint x: 704, startPoint y: 405, endPoint x: 902, endPoint y: 410, distance: 197.4
click at [800, 410] on strong "[DOMAIN_NAME]" at bounding box center [749, 408] width 102 height 14
click at [679, 452] on h2 "Configuring Avanan C2C in the Todyl Portal" at bounding box center [695, 449] width 583 height 29
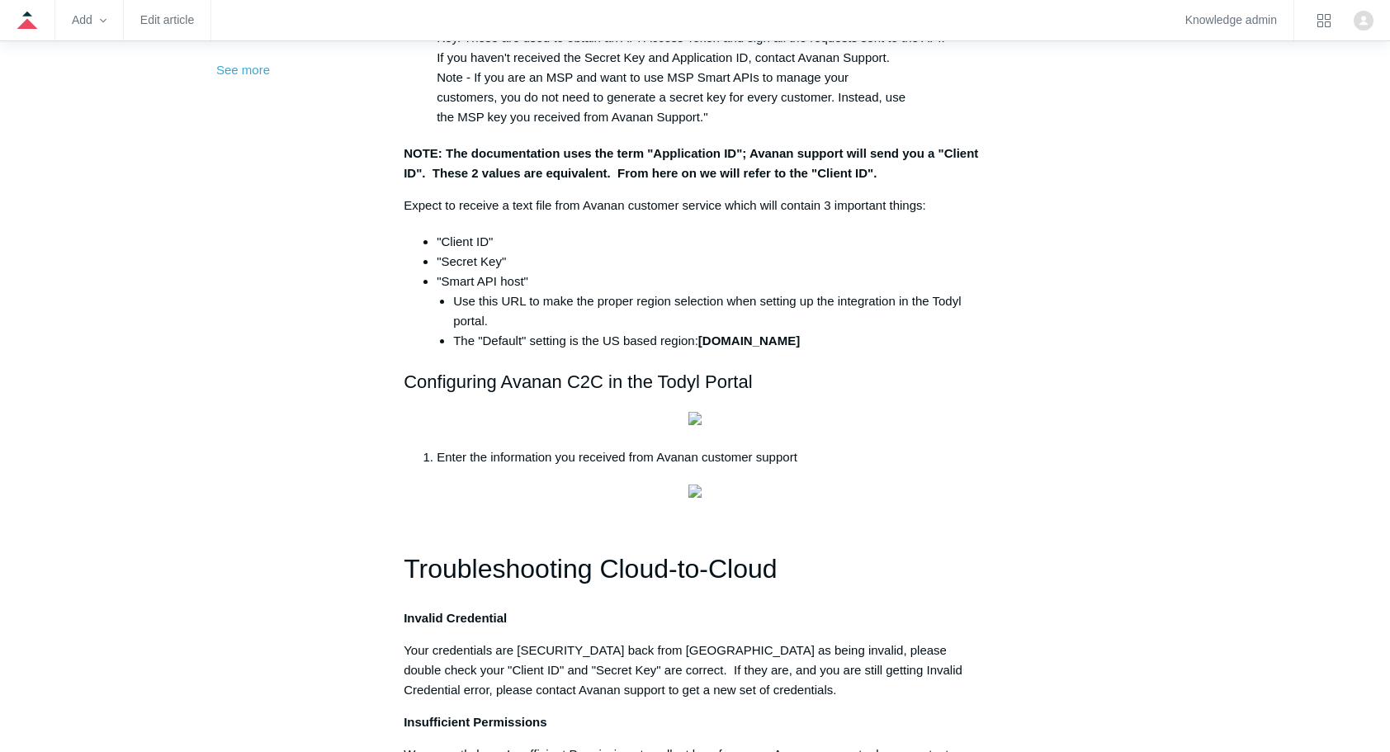
scroll to position [660, 0]
drag, startPoint x: 456, startPoint y: 341, endPoint x: 1030, endPoint y: 337, distance: 573.8
click at [1030, 337] on div "Articles in this section 1Password SIEM Integration Amazon Web Service (AWS) Cl…" at bounding box center [695, 426] width 958 height 1792
copy li "The "Default" setting is the [GEOGRAPHIC_DATA] based region: [DOMAIN_NAME]"
